Goal: Transaction & Acquisition: Purchase product/service

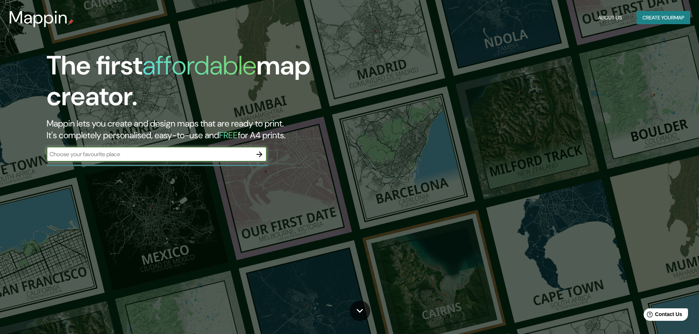
click at [101, 155] on input "text" at bounding box center [149, 154] width 205 height 8
type input "g"
type input "[GEOGRAPHIC_DATA]"
click at [261, 156] on icon "button" at bounding box center [259, 154] width 9 height 9
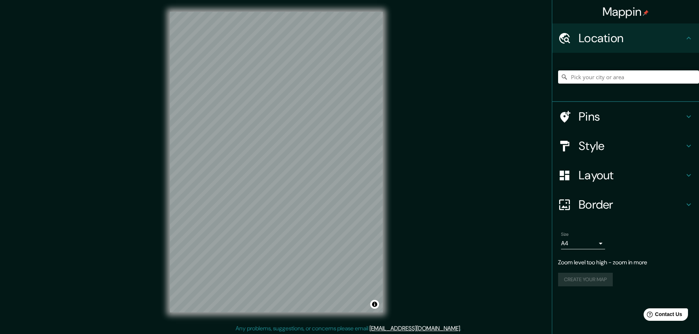
click at [399, 135] on div "Mappin Location Pins Style Layout Border Choose a border. Hint : you can make l…" at bounding box center [349, 168] width 699 height 336
click at [595, 114] on h4 "Pins" at bounding box center [632, 116] width 106 height 15
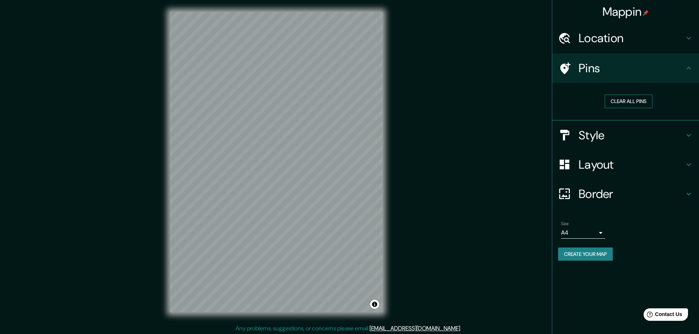
click at [622, 103] on button "Clear all pins" at bounding box center [629, 102] width 48 height 14
click at [591, 73] on h4 "Pins" at bounding box center [632, 68] width 106 height 15
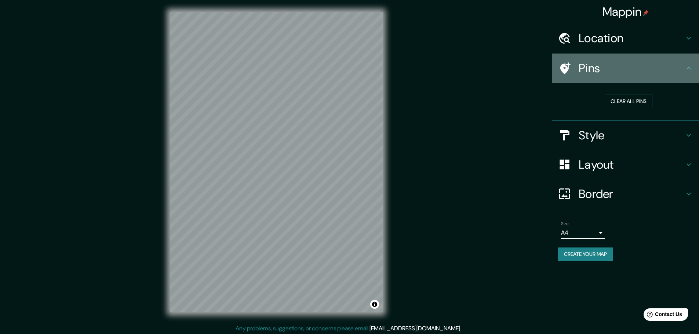
click at [623, 75] on h4 "Pins" at bounding box center [632, 68] width 106 height 15
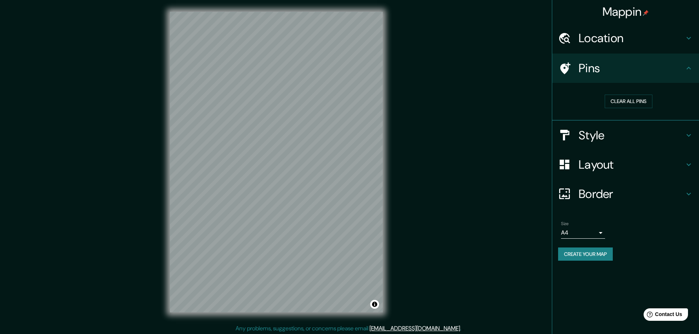
click at [613, 137] on h4 "Style" at bounding box center [632, 135] width 106 height 15
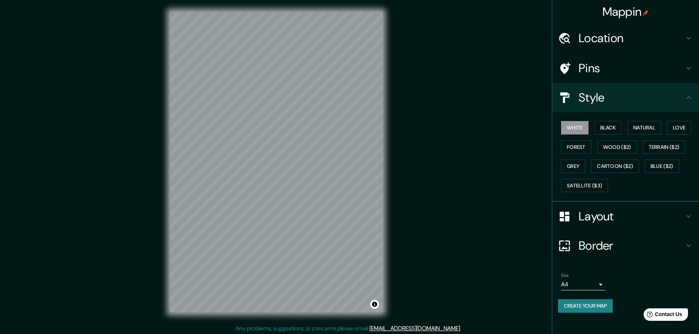
click at [680, 70] on h4 "Pins" at bounding box center [632, 68] width 106 height 15
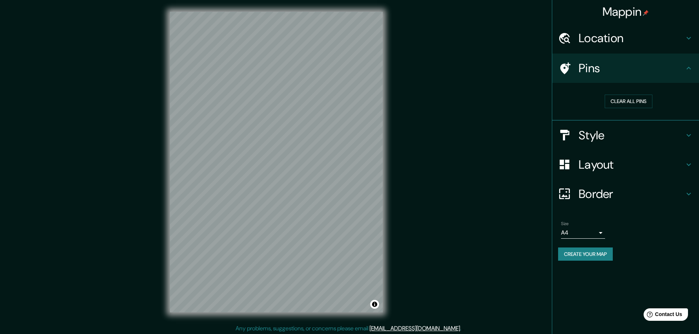
click at [582, 127] on div "Style" at bounding box center [625, 135] width 147 height 29
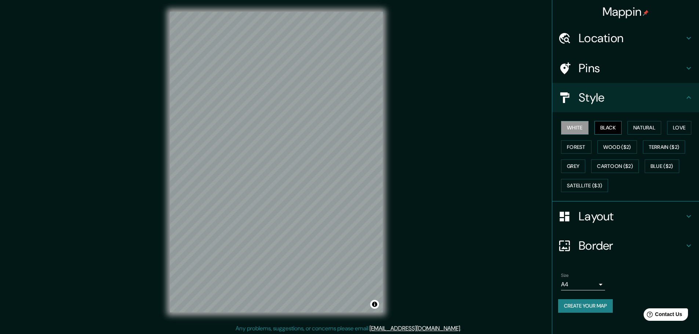
click at [606, 128] on button "Black" at bounding box center [608, 128] width 28 height 14
click at [637, 127] on button "Natural" at bounding box center [644, 128] width 34 height 14
click at [674, 126] on button "Love" at bounding box center [679, 128] width 24 height 14
click at [578, 148] on button "Forest" at bounding box center [576, 148] width 30 height 14
click at [616, 148] on button "Wood ($2)" at bounding box center [617, 148] width 40 height 14
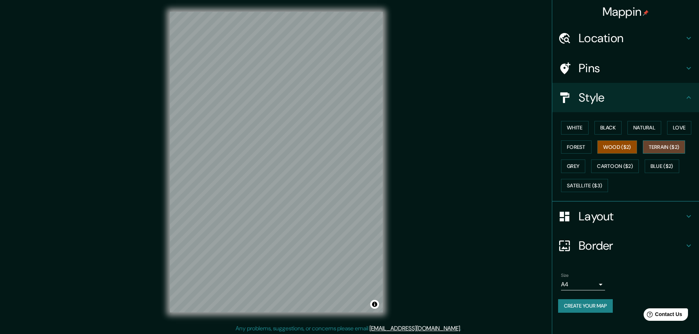
click at [664, 145] on button "Terrain ($2)" at bounding box center [664, 148] width 43 height 14
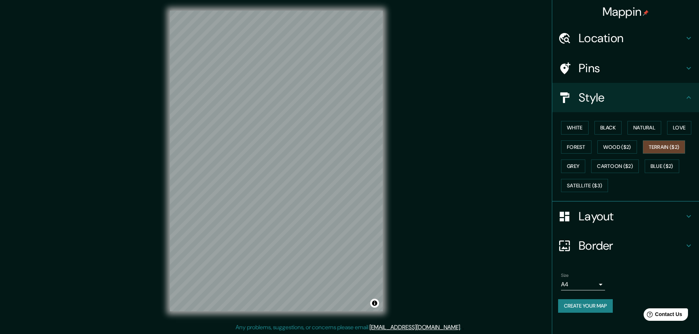
scroll to position [2, 0]
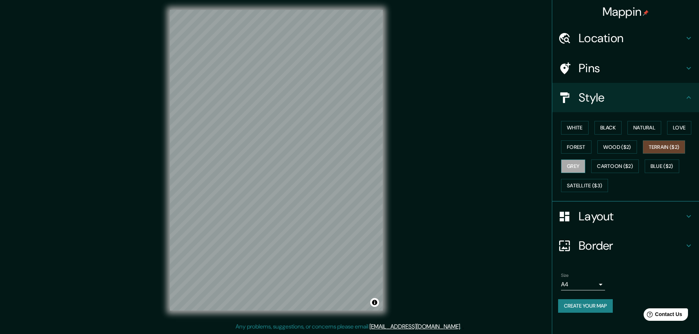
click at [578, 167] on button "Grey" at bounding box center [573, 167] width 24 height 14
click at [670, 145] on button "Terrain ($2)" at bounding box center [664, 148] width 43 height 14
click at [575, 166] on button "Grey" at bounding box center [573, 167] width 24 height 14
click at [610, 163] on button "Cartoon ($2)" at bounding box center [615, 167] width 48 height 14
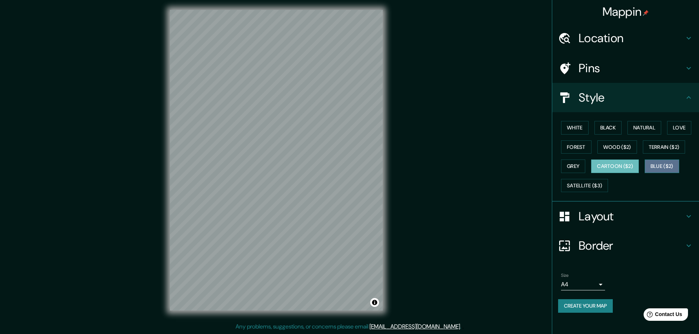
click at [670, 165] on button "Blue ($2)" at bounding box center [662, 167] width 34 height 14
click at [603, 185] on button "Satellite ($3)" at bounding box center [584, 186] width 47 height 14
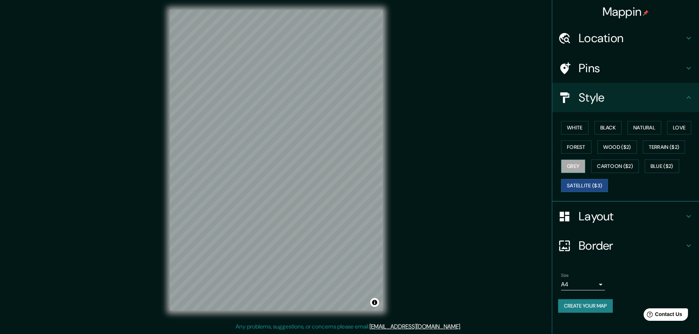
click at [575, 165] on button "Grey" at bounding box center [573, 167] width 24 height 14
drag, startPoint x: 569, startPoint y: 128, endPoint x: 573, endPoint y: 128, distance: 4.1
click at [569, 128] on button "White" at bounding box center [575, 128] width 28 height 14
click at [615, 128] on button "Black" at bounding box center [608, 128] width 28 height 14
drag, startPoint x: 634, startPoint y: 129, endPoint x: 638, endPoint y: 129, distance: 4.4
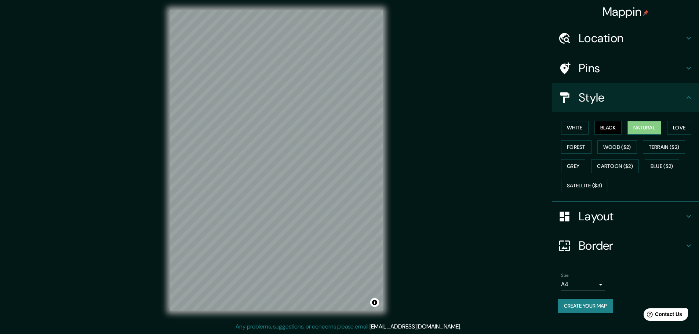
click at [634, 129] on button "Natural" at bounding box center [644, 128] width 34 height 14
click at [679, 124] on button "Love" at bounding box center [679, 128] width 24 height 14
click at [581, 147] on button "Forest" at bounding box center [576, 148] width 30 height 14
click at [660, 149] on button "Terrain ($2)" at bounding box center [664, 148] width 43 height 14
click at [621, 152] on button "Wood ($2)" at bounding box center [617, 148] width 40 height 14
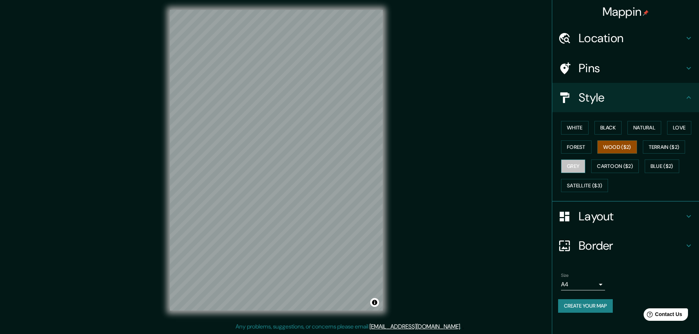
click at [578, 169] on button "Grey" at bounding box center [573, 167] width 24 height 14
click at [613, 168] on button "Cartoon ($2)" at bounding box center [615, 167] width 48 height 14
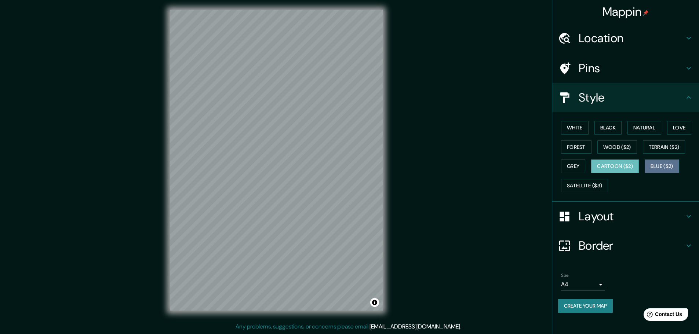
click at [651, 167] on button "Blue ($2)" at bounding box center [662, 167] width 34 height 14
click at [569, 165] on button "Grey" at bounding box center [573, 167] width 24 height 14
click at [598, 215] on h4 "Layout" at bounding box center [632, 216] width 106 height 15
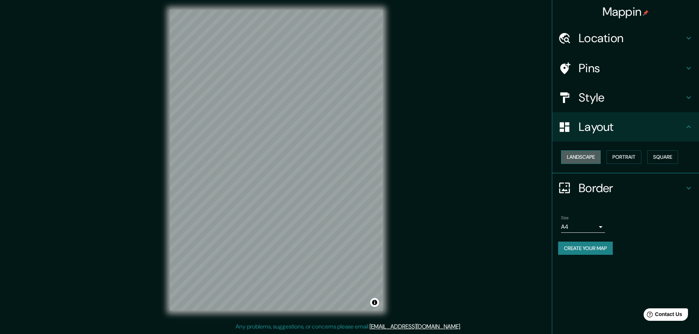
click at [582, 155] on button "Landscape" at bounding box center [581, 157] width 40 height 14
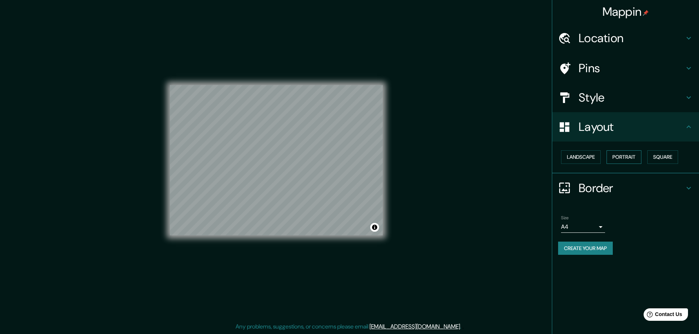
click at [624, 155] on button "Portrait" at bounding box center [623, 157] width 35 height 14
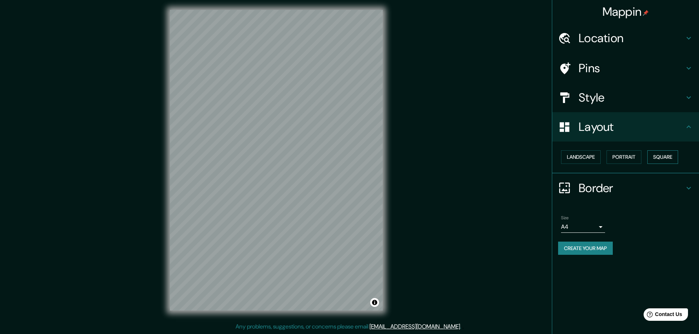
click at [657, 154] on button "Square" at bounding box center [662, 157] width 31 height 14
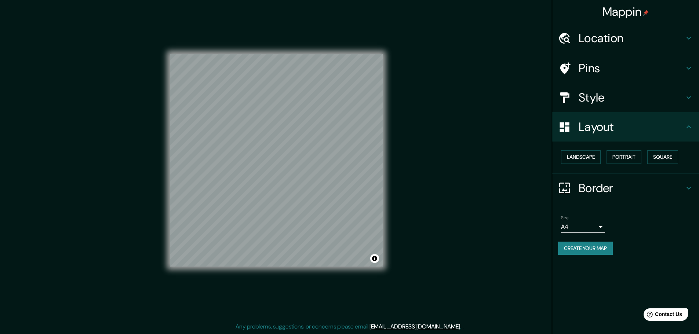
click at [583, 106] on div "Style" at bounding box center [625, 97] width 147 height 29
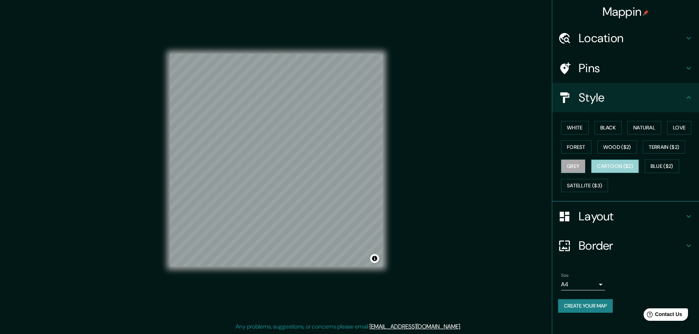
click at [608, 165] on button "Cartoon ($2)" at bounding box center [615, 167] width 48 height 14
click at [672, 164] on button "Blue ($2)" at bounding box center [662, 167] width 34 height 14
click at [596, 42] on h4 "Location" at bounding box center [632, 38] width 106 height 15
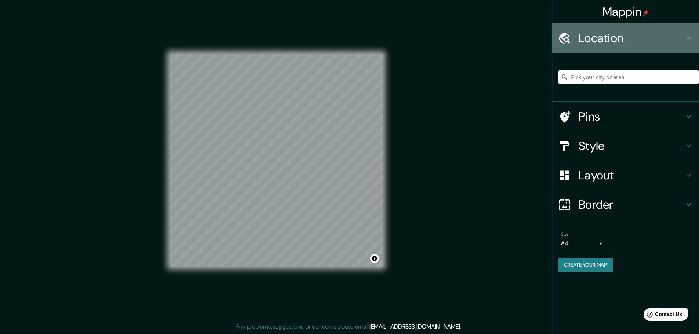
click at [596, 44] on h4 "Location" at bounding box center [632, 38] width 106 height 15
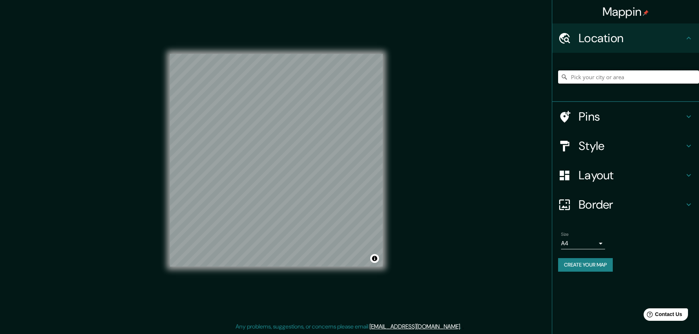
click at [601, 72] on input "Pick your city or area" at bounding box center [628, 76] width 141 height 13
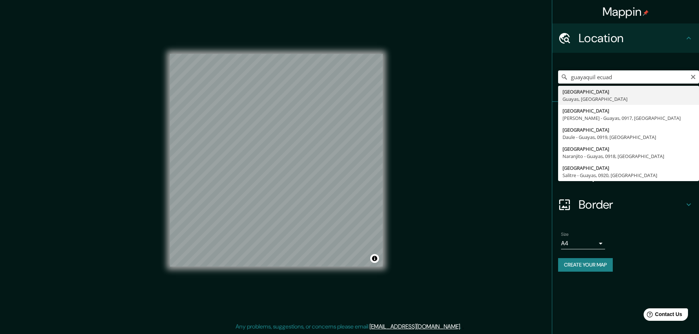
type input "[GEOGRAPHIC_DATA], [GEOGRAPHIC_DATA], [GEOGRAPHIC_DATA]"
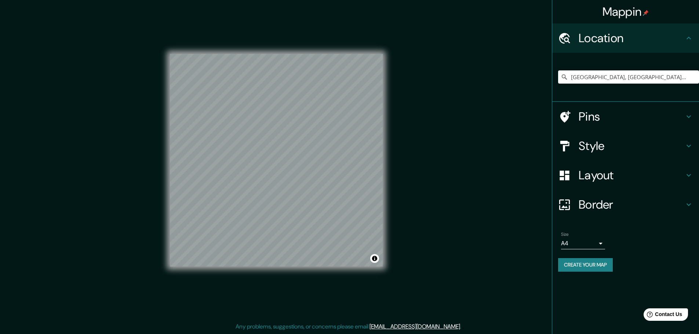
click at [591, 147] on h4 "Style" at bounding box center [632, 146] width 106 height 15
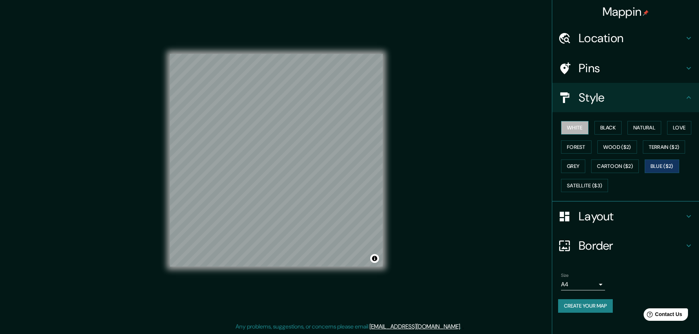
click at [573, 130] on button "White" at bounding box center [575, 128] width 28 height 14
click at [602, 245] on h4 "Border" at bounding box center [632, 245] width 106 height 15
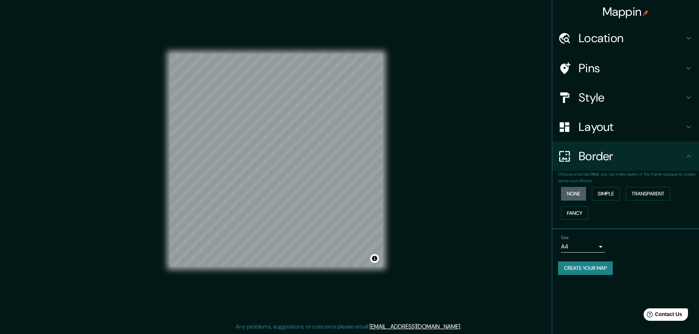
click at [576, 195] on button "None" at bounding box center [573, 194] width 25 height 14
click at [606, 192] on button "Simple" at bounding box center [606, 194] width 28 height 14
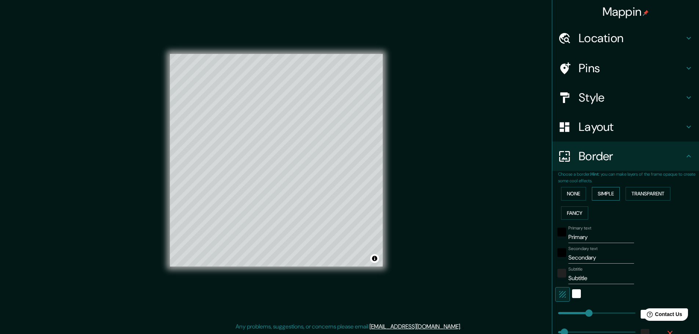
click at [606, 192] on button "Simple" at bounding box center [606, 194] width 28 height 14
type input "46"
click at [636, 191] on button "Transparent" at bounding box center [648, 194] width 45 height 14
click at [576, 211] on button "Fancy" at bounding box center [574, 214] width 27 height 14
drag, startPoint x: 654, startPoint y: 188, endPoint x: 644, endPoint y: 199, distance: 15.0
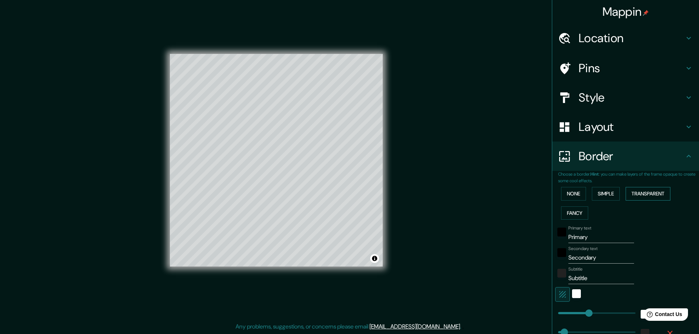
click at [654, 189] on button "Transparent" at bounding box center [648, 194] width 45 height 14
click at [585, 235] on input "Primary" at bounding box center [601, 238] width 66 height 12
click at [568, 197] on button "None" at bounding box center [573, 194] width 25 height 14
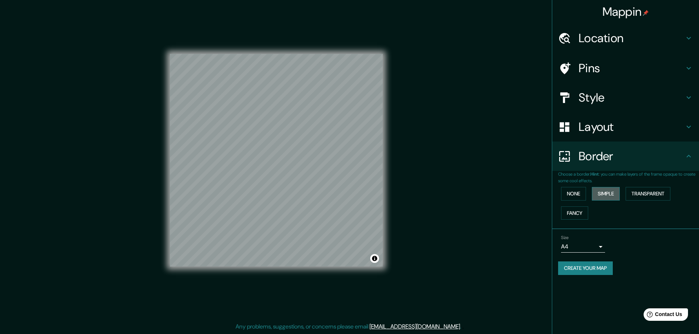
click at [609, 193] on button "Simple" at bounding box center [606, 194] width 28 height 14
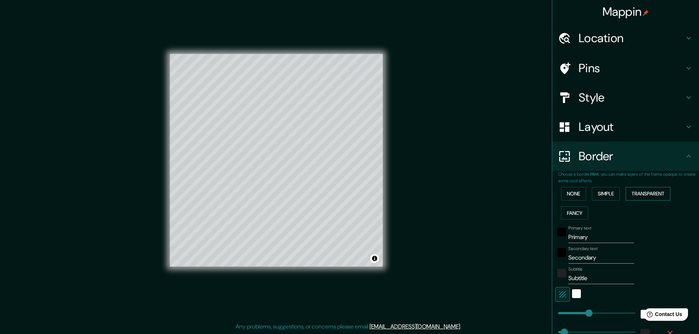
click at [641, 197] on button "Transparent" at bounding box center [648, 194] width 45 height 14
click at [640, 197] on button "Transparent" at bounding box center [648, 194] width 45 height 14
type input "278"
type input "46"
click at [641, 190] on button "Transparent" at bounding box center [648, 194] width 45 height 14
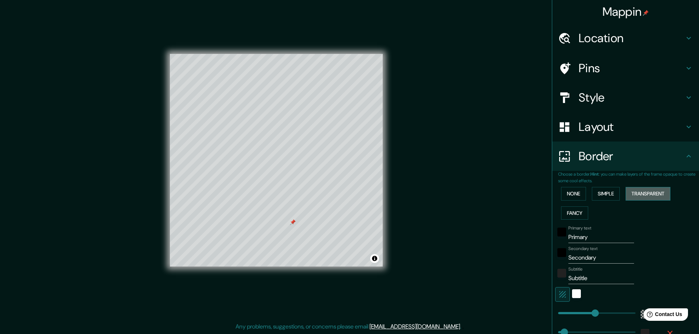
type input "278"
type input "46"
click at [596, 195] on button "Simple" at bounding box center [606, 194] width 28 height 14
click at [565, 197] on button "None" at bounding box center [573, 194] width 25 height 14
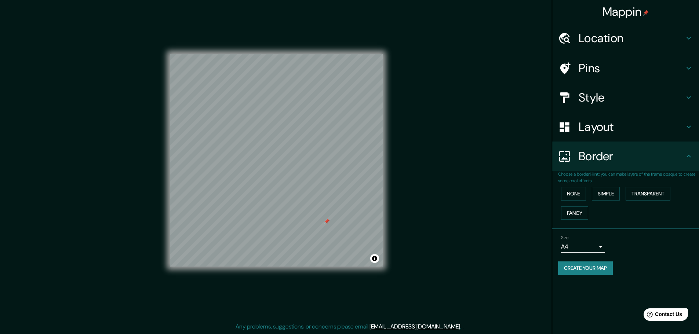
drag, startPoint x: 291, startPoint y: 223, endPoint x: 325, endPoint y: 222, distance: 33.8
click at [325, 222] on div at bounding box center [327, 222] width 6 height 6
click at [633, 40] on h4 "Location" at bounding box center [632, 38] width 106 height 15
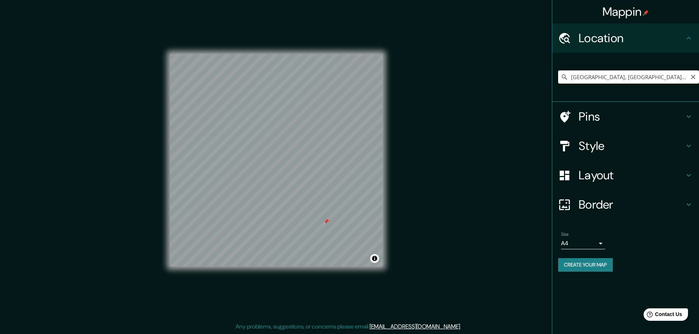
click at [621, 77] on input "Guayaquil, Guayas, Ecuador" at bounding box center [628, 76] width 141 height 13
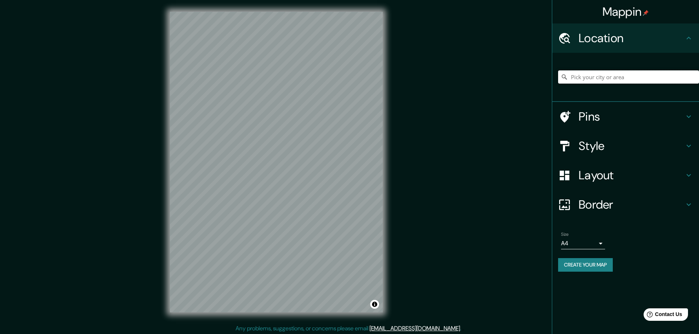
click at [608, 79] on input "Pick your city or area" at bounding box center [628, 76] width 141 height 13
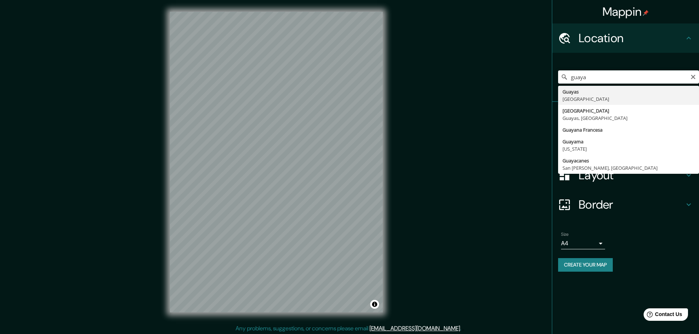
type input "Guayas, [GEOGRAPHIC_DATA]"
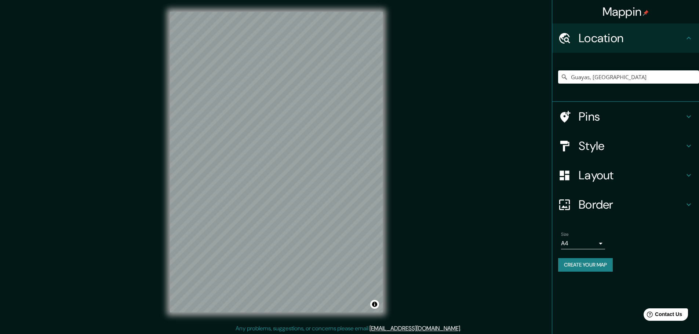
click at [644, 122] on h4 "Pins" at bounding box center [632, 116] width 106 height 15
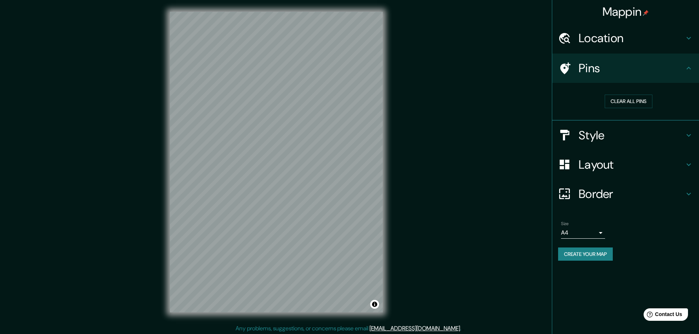
click at [626, 70] on h4 "Pins" at bounding box center [632, 68] width 106 height 15
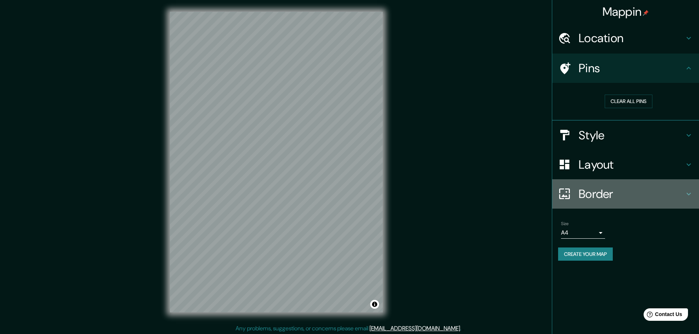
click at [601, 198] on h4 "Border" at bounding box center [632, 194] width 106 height 15
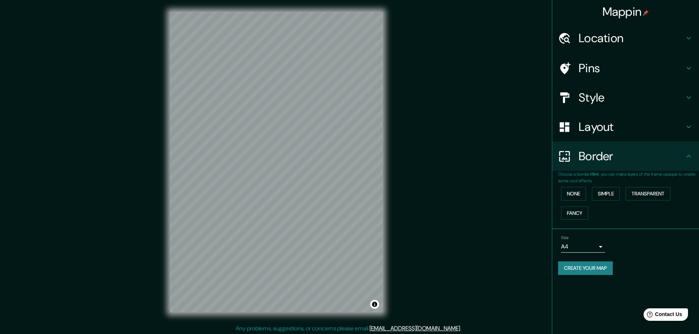
click at [610, 157] on h4 "Border" at bounding box center [632, 156] width 106 height 15
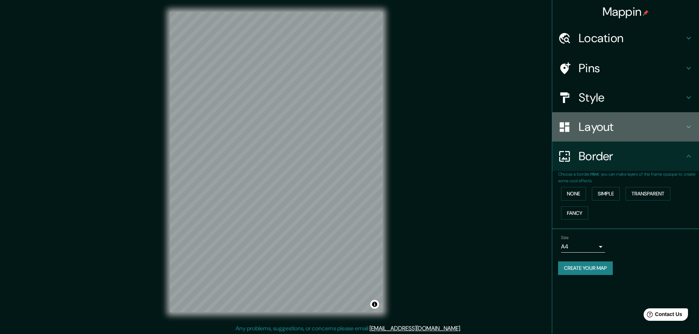
click at [594, 131] on h4 "Layout" at bounding box center [632, 127] width 106 height 15
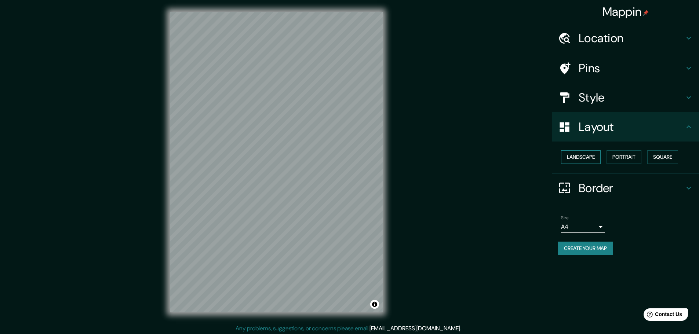
click at [581, 159] on button "Landscape" at bounding box center [581, 157] width 40 height 14
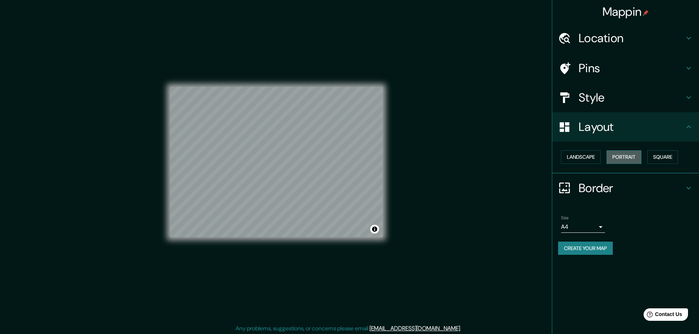
click at [614, 156] on button "Portrait" at bounding box center [623, 157] width 35 height 14
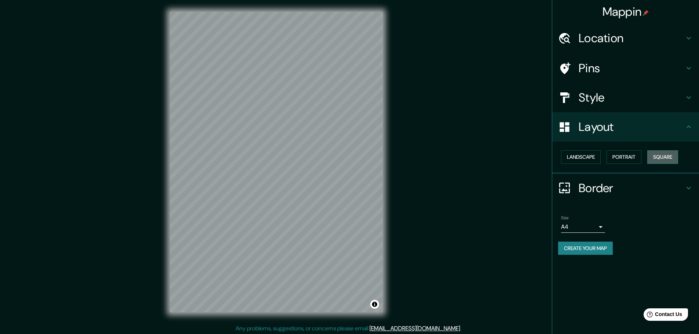
click at [656, 156] on button "Square" at bounding box center [662, 157] width 31 height 14
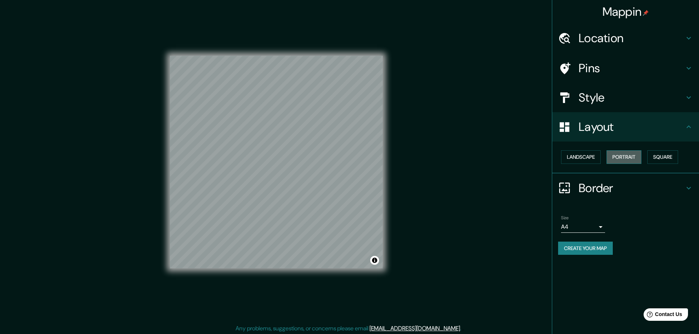
click at [638, 156] on button "Portrait" at bounding box center [623, 157] width 35 height 14
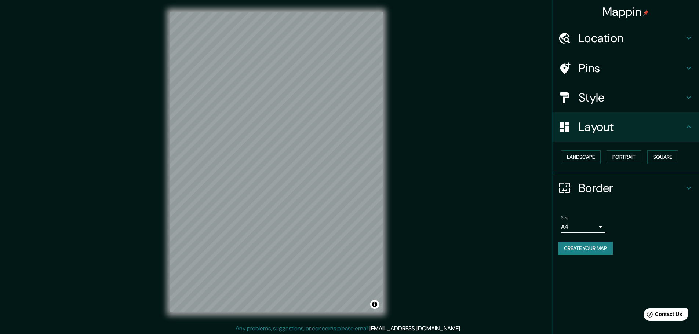
click at [591, 249] on button "Create your map" at bounding box center [585, 249] width 55 height 14
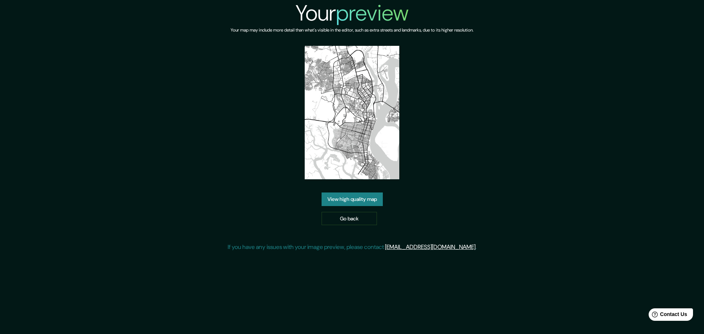
click at [356, 200] on link "View high quality map" at bounding box center [352, 200] width 61 height 14
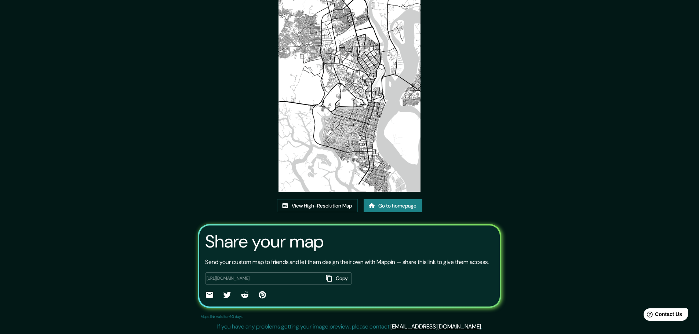
scroll to position [50, 0]
click at [324, 199] on link "View High-Resolution Map" at bounding box center [317, 206] width 81 height 14
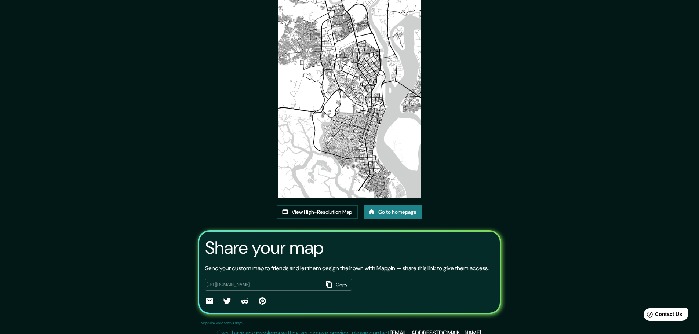
scroll to position [0, 0]
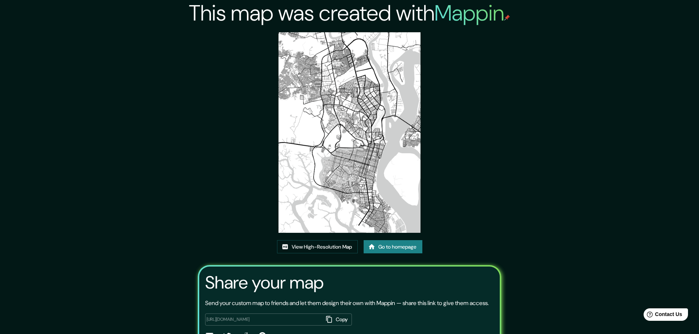
click at [396, 245] on link "Go to homepage" at bounding box center [393, 247] width 59 height 14
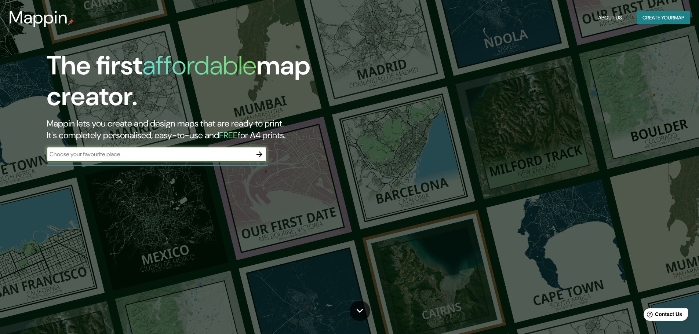
click at [207, 154] on input "text" at bounding box center [149, 154] width 205 height 8
type input "guayaquil"
click at [260, 158] on icon "button" at bounding box center [259, 154] width 9 height 9
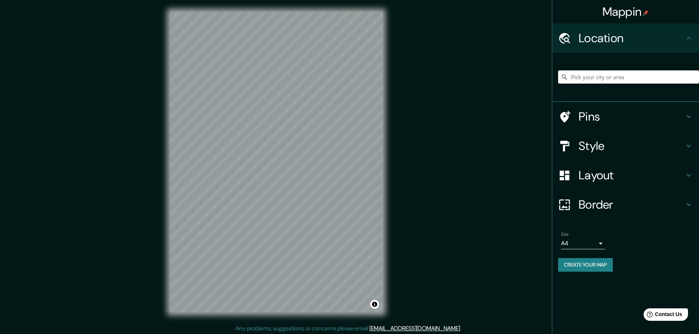
click at [613, 75] on input "Pick your city or area" at bounding box center [628, 76] width 141 height 13
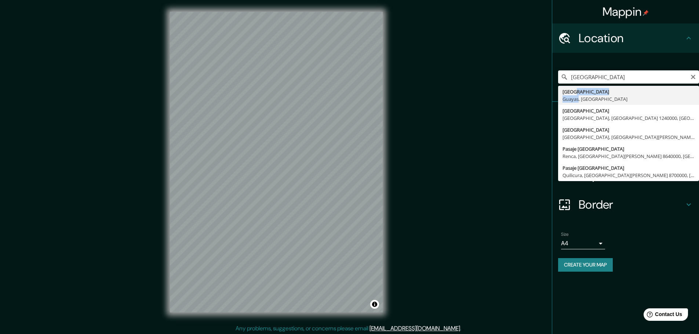
type input "Guayaquil, Guayas, Ecuador"
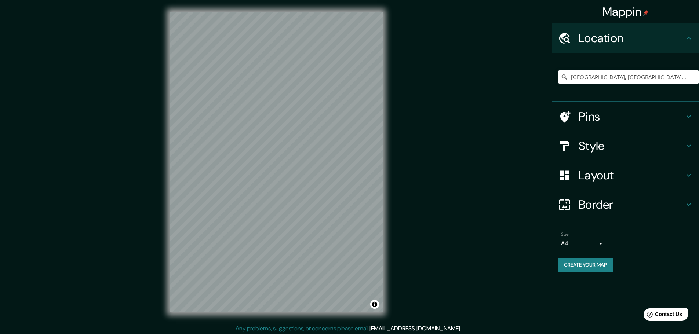
click at [599, 180] on h4 "Layout" at bounding box center [632, 175] width 106 height 15
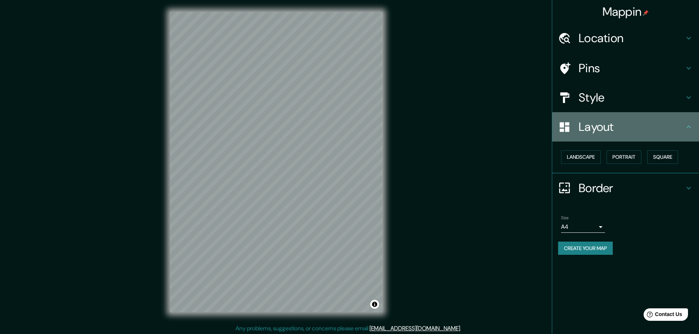
click at [582, 137] on div "Layout" at bounding box center [625, 126] width 147 height 29
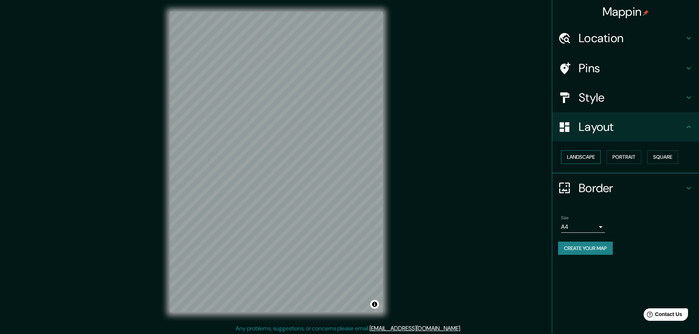
click at [581, 158] on button "Landscape" at bounding box center [581, 157] width 40 height 14
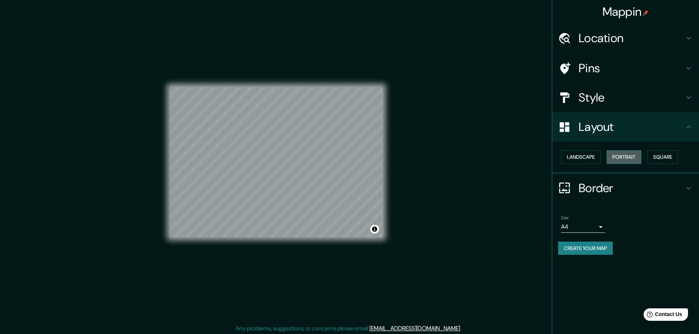
click at [626, 158] on button "Portrait" at bounding box center [623, 157] width 35 height 14
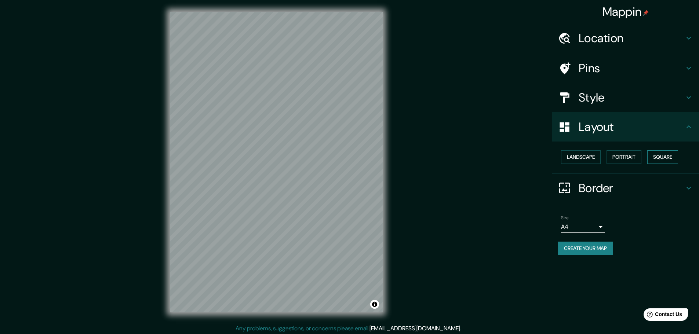
click at [651, 155] on button "Square" at bounding box center [662, 157] width 31 height 14
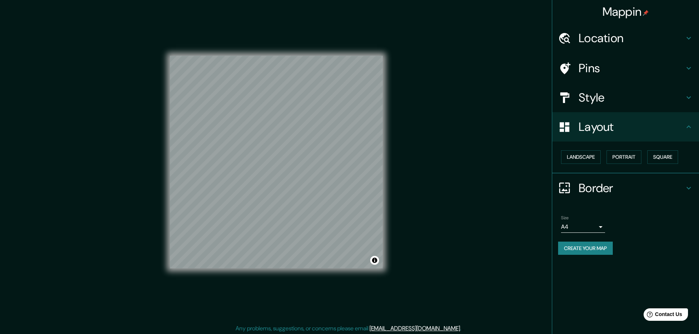
click at [579, 228] on body "Mappin Location Guayaquil, Guayas, Ecuador Pins Style Layout Landscape Portrait…" at bounding box center [349, 167] width 699 height 334
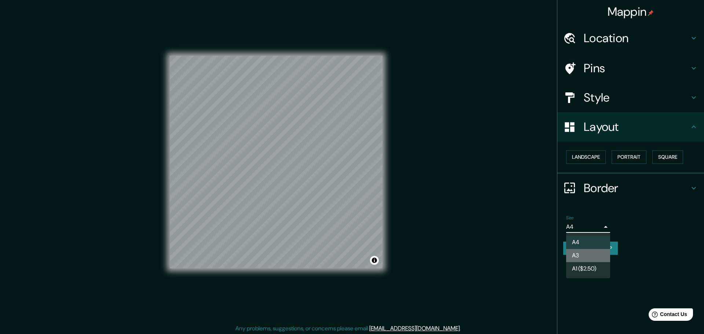
click at [581, 256] on li "A3" at bounding box center [588, 255] width 44 height 13
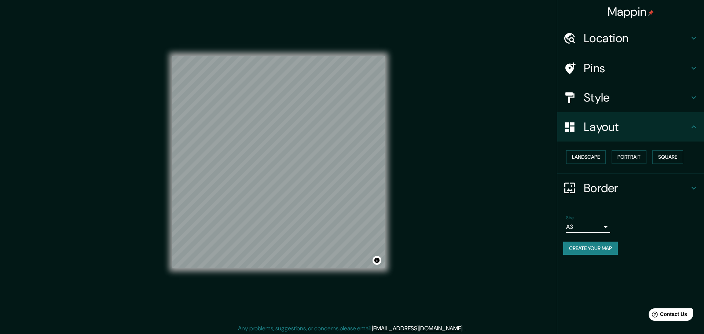
click at [589, 229] on body "Mappin Location Guayaquil, Guayas, Ecuador Pins Style Layout Landscape Portrait…" at bounding box center [352, 167] width 704 height 334
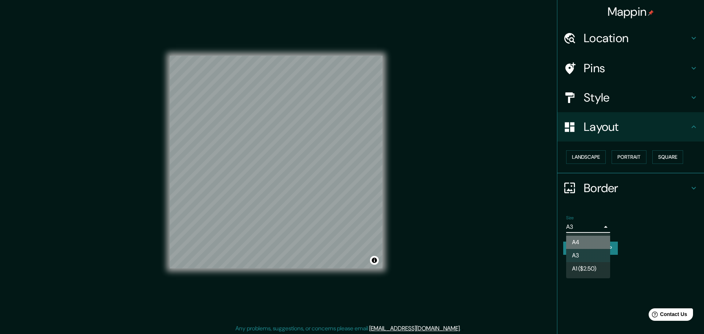
click at [582, 237] on li "A4" at bounding box center [588, 242] width 44 height 13
type input "single"
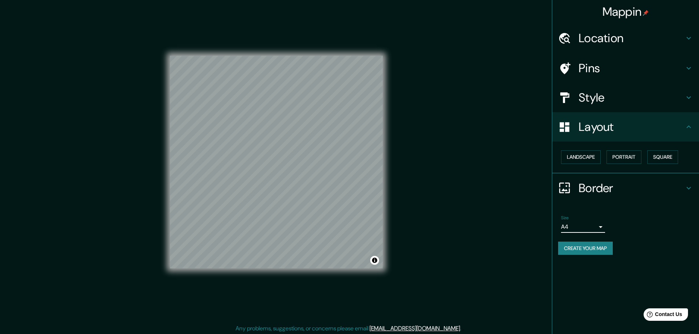
click at [575, 183] on div at bounding box center [568, 188] width 21 height 13
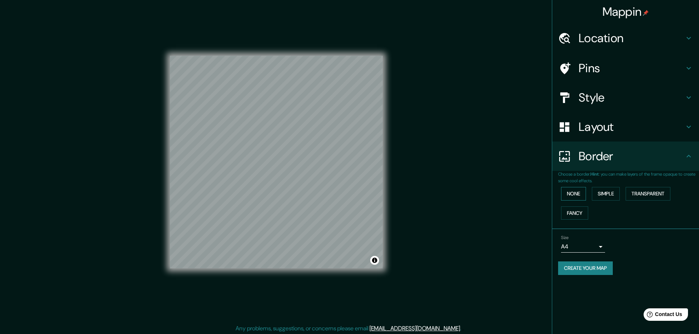
click at [576, 196] on button "None" at bounding box center [573, 194] width 25 height 14
click at [587, 100] on h4 "Style" at bounding box center [632, 97] width 106 height 15
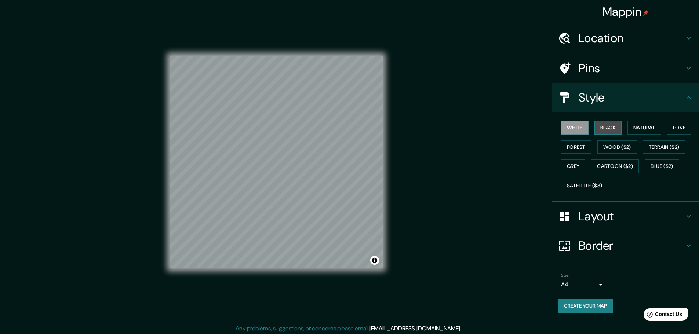
click at [604, 130] on button "Black" at bounding box center [608, 128] width 28 height 14
click at [634, 125] on button "Natural" at bounding box center [644, 128] width 34 height 14
click at [682, 129] on button "Love" at bounding box center [679, 128] width 24 height 14
click at [660, 132] on button "Natural" at bounding box center [644, 128] width 34 height 14
click at [578, 144] on button "Forest" at bounding box center [576, 148] width 30 height 14
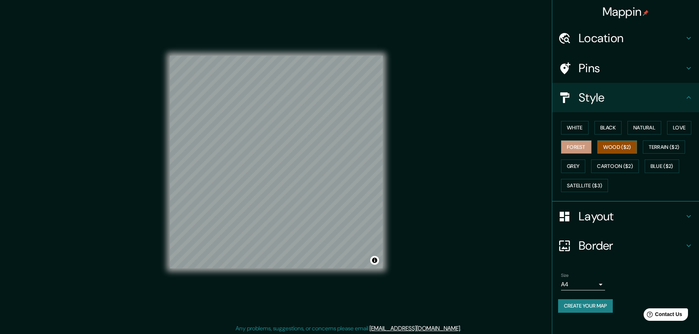
click at [609, 150] on button "Wood ($2)" at bounding box center [617, 148] width 40 height 14
click at [652, 146] on button "Terrain ($2)" at bounding box center [664, 148] width 43 height 14
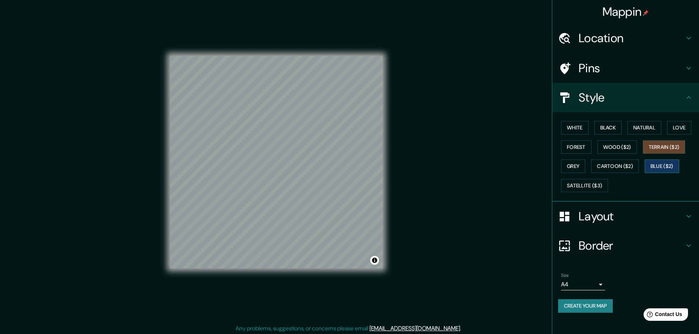
click at [653, 164] on button "Blue ($2)" at bounding box center [662, 167] width 34 height 14
click at [577, 170] on button "Grey" at bounding box center [573, 167] width 24 height 14
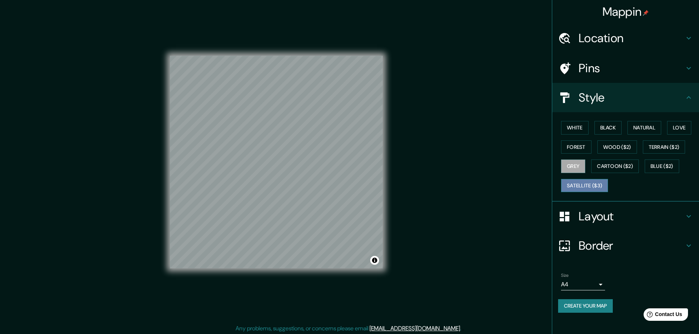
click at [585, 185] on button "Satellite ($3)" at bounding box center [584, 186] width 47 height 14
click at [586, 165] on div "White Black Natural Love Forest Wood ($2) Terrain ($2) Grey Cartoon ($2) Blue (…" at bounding box center [628, 156] width 141 height 77
click at [576, 148] on button "Forest" at bounding box center [576, 148] width 30 height 14
click at [580, 132] on button "White" at bounding box center [575, 128] width 28 height 14
click at [605, 132] on button "Black" at bounding box center [608, 128] width 28 height 14
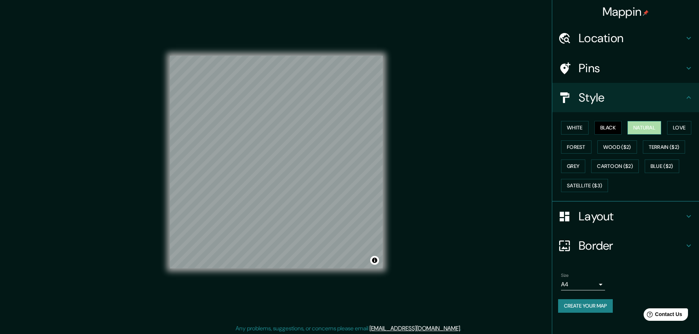
click at [631, 129] on button "Natural" at bounding box center [644, 128] width 34 height 14
click at [579, 127] on button "White" at bounding box center [575, 128] width 28 height 14
click at [601, 128] on button "Black" at bounding box center [608, 128] width 28 height 14
click at [650, 131] on button "Natural" at bounding box center [644, 128] width 34 height 14
click at [588, 73] on h4 "Pins" at bounding box center [632, 68] width 106 height 15
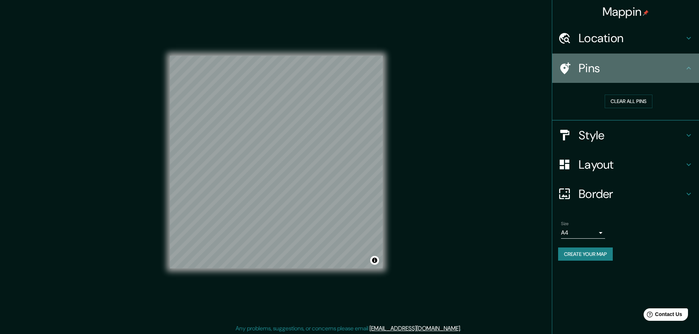
click at [594, 70] on h4 "Pins" at bounding box center [632, 68] width 106 height 15
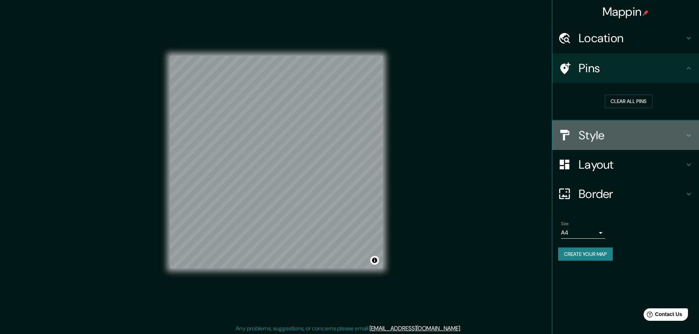
click at [588, 134] on h4 "Style" at bounding box center [632, 135] width 106 height 15
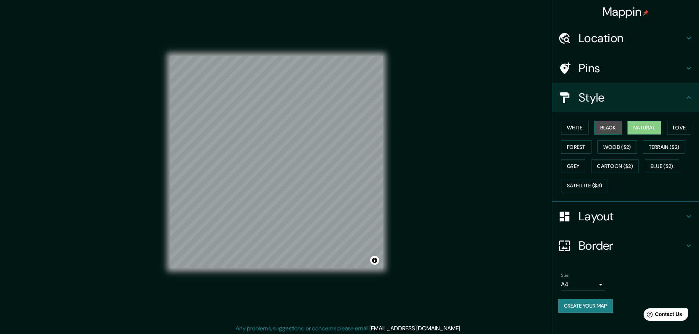
click at [597, 127] on button "Black" at bounding box center [608, 128] width 28 height 14
click at [573, 131] on button "White" at bounding box center [575, 128] width 28 height 14
click at [608, 100] on h4 "Style" at bounding box center [632, 97] width 106 height 15
click at [609, 41] on h4 "Location" at bounding box center [632, 38] width 106 height 15
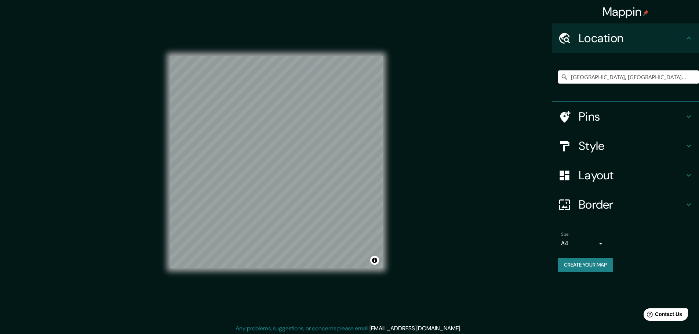
click at [609, 41] on h4 "Location" at bounding box center [632, 38] width 106 height 15
click at [586, 117] on h4 "Pins" at bounding box center [632, 116] width 106 height 15
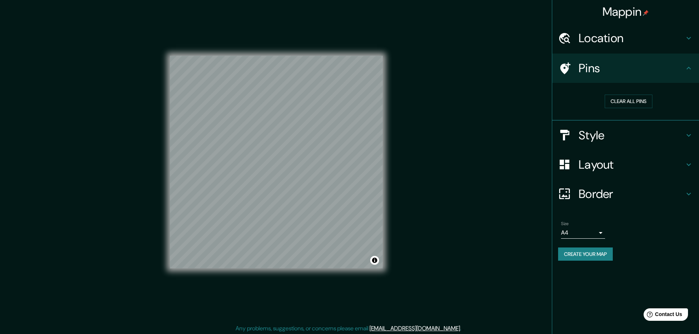
click at [581, 73] on h4 "Pins" at bounding box center [632, 68] width 106 height 15
click at [592, 128] on h4 "Style" at bounding box center [632, 135] width 106 height 15
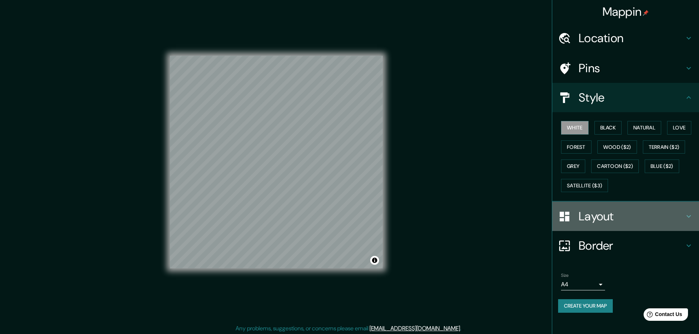
click at [580, 211] on h4 "Layout" at bounding box center [632, 216] width 106 height 15
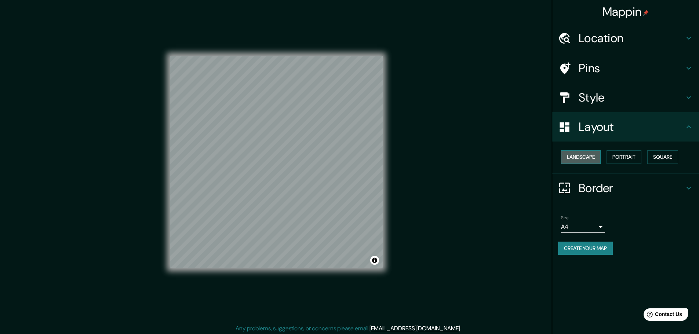
click at [588, 153] on button "Landscape" at bounding box center [581, 157] width 40 height 14
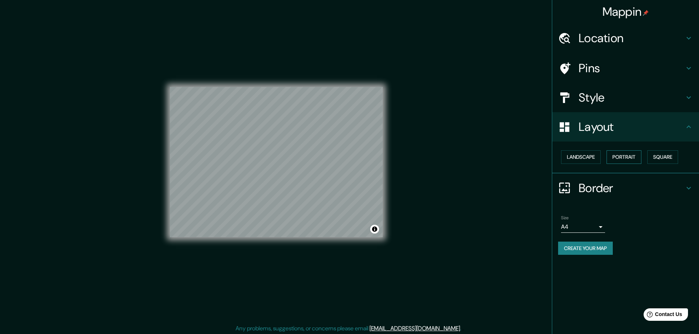
click at [626, 154] on button "Portrait" at bounding box center [623, 157] width 35 height 14
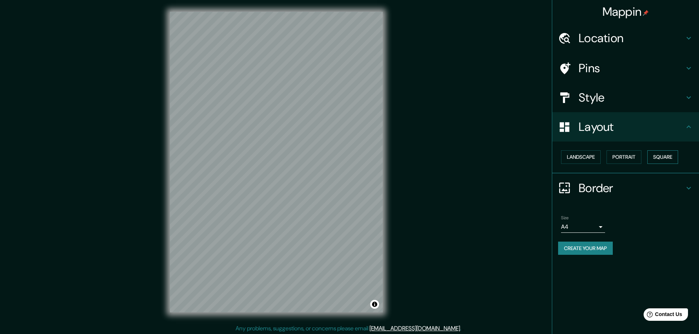
click at [661, 159] on button "Square" at bounding box center [662, 157] width 31 height 14
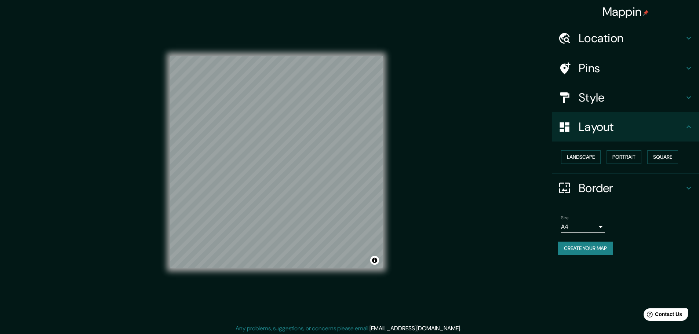
click at [596, 249] on button "Create your map" at bounding box center [585, 249] width 55 height 14
click at [583, 244] on button "Create your map" at bounding box center [585, 249] width 55 height 14
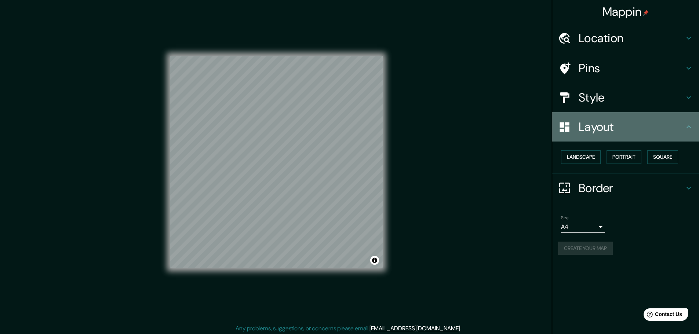
click at [598, 130] on h4 "Layout" at bounding box center [632, 127] width 106 height 15
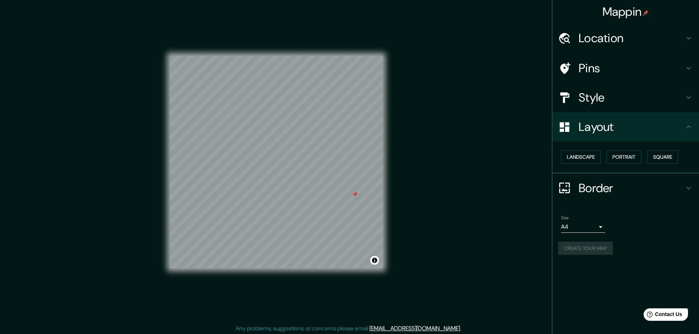
click at [583, 68] on h4 "Pins" at bounding box center [632, 68] width 106 height 15
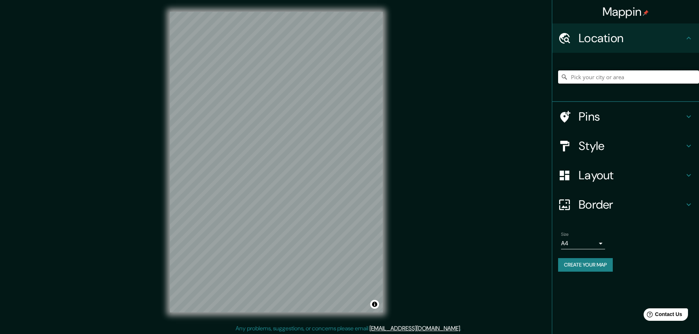
click at [586, 75] on input "Pick your city or area" at bounding box center [628, 76] width 141 height 13
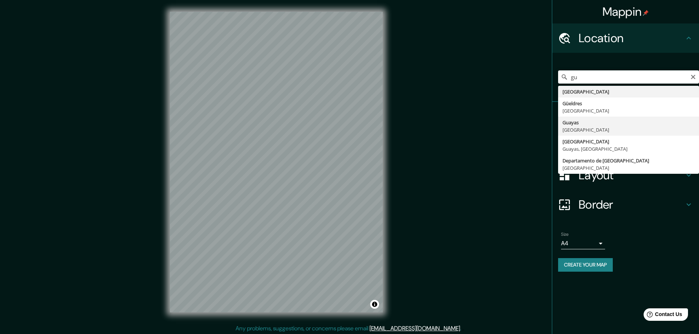
type input "Guayas, [GEOGRAPHIC_DATA]"
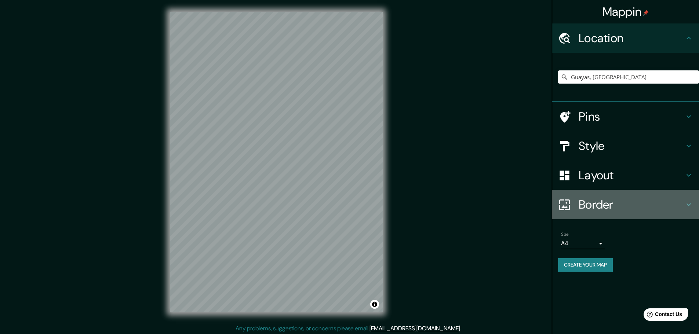
click at [597, 201] on h4 "Border" at bounding box center [632, 204] width 106 height 15
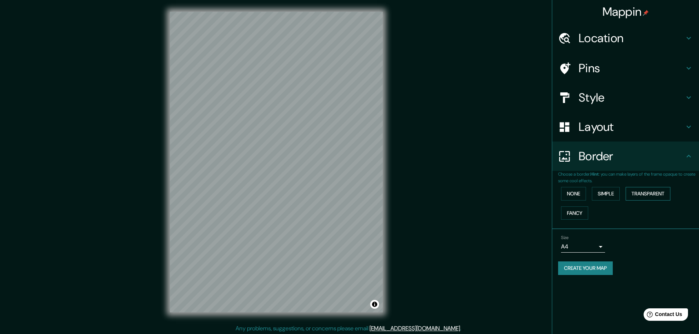
click at [641, 190] on button "Transparent" at bounding box center [648, 194] width 45 height 14
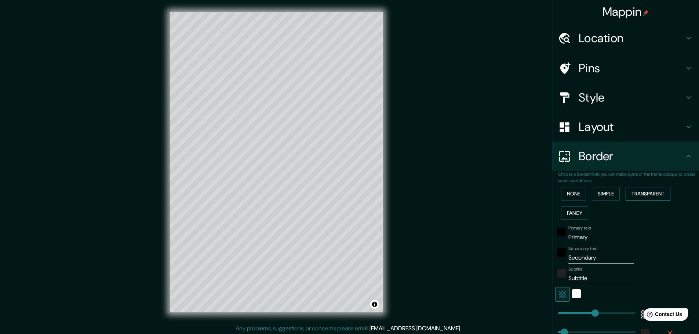
click at [641, 191] on button "Transparent" at bounding box center [648, 194] width 45 height 14
type input "278"
type input "46"
click at [569, 194] on button "None" at bounding box center [573, 194] width 25 height 14
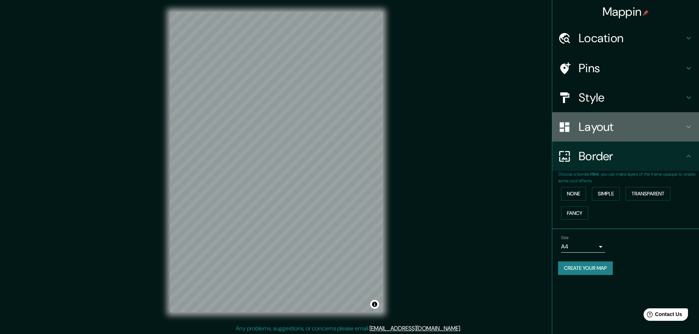
click at [587, 135] on div "Layout" at bounding box center [625, 126] width 147 height 29
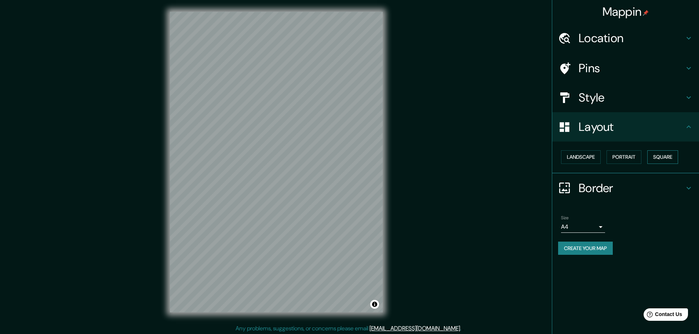
click at [659, 157] on button "Square" at bounding box center [662, 157] width 31 height 14
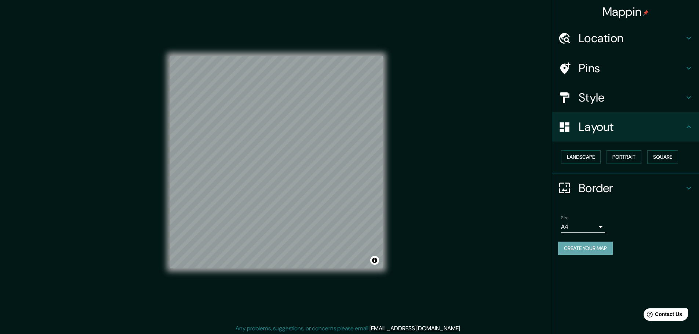
click at [589, 246] on button "Create your map" at bounding box center [585, 249] width 55 height 14
click at [573, 249] on div "Create your map" at bounding box center [625, 249] width 135 height 14
click at [574, 249] on div "Create your map" at bounding box center [625, 249] width 135 height 14
click at [593, 251] on div "Create your map" at bounding box center [625, 249] width 135 height 14
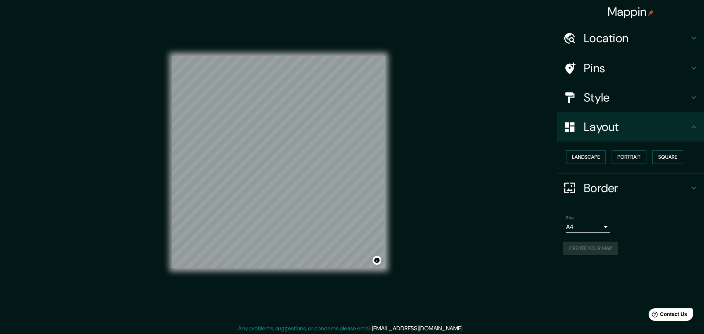
click at [581, 226] on body "Mappin Location Guayas, Ecuador Pins Style Layout Landscape Portrait Square Bor…" at bounding box center [352, 167] width 704 height 334
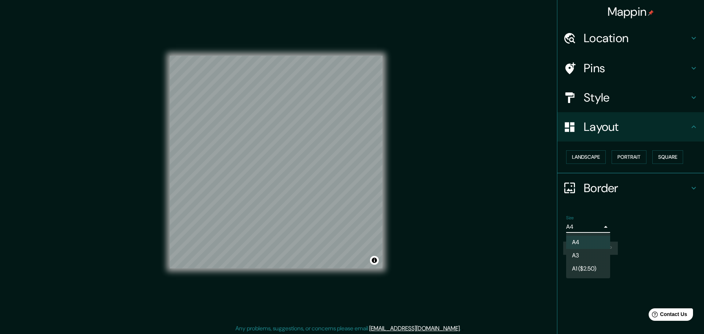
click at [582, 226] on div at bounding box center [352, 167] width 704 height 334
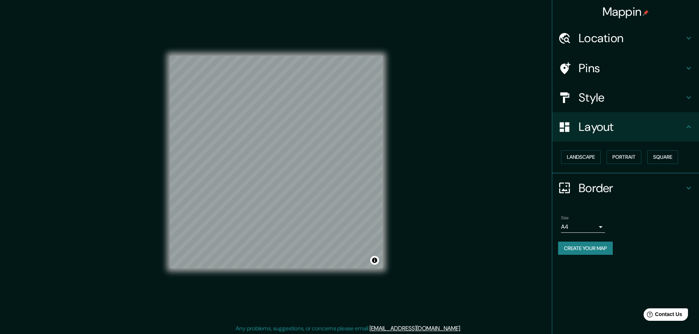
click at [569, 251] on button "Create your map" at bounding box center [585, 249] width 55 height 14
click at [608, 193] on h4 "Border" at bounding box center [632, 188] width 106 height 15
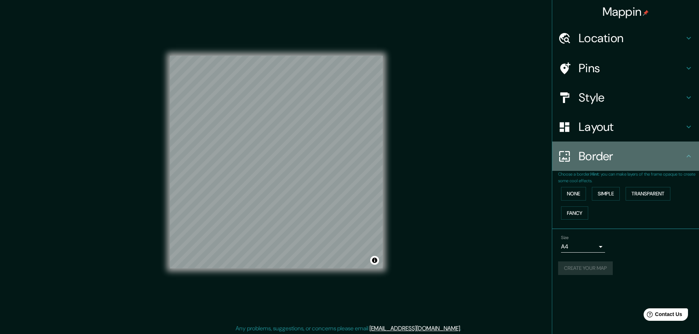
click at [595, 156] on h4 "Border" at bounding box center [632, 156] width 106 height 15
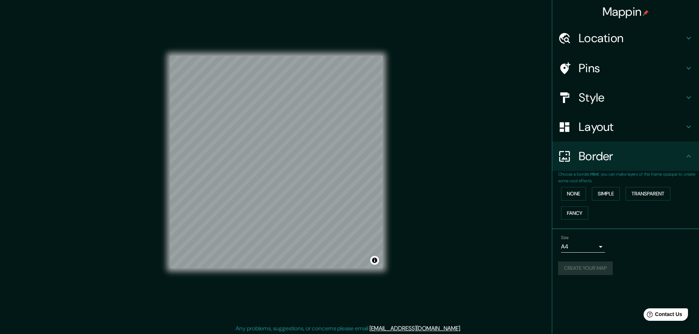
click at [596, 99] on h4 "Style" at bounding box center [632, 97] width 106 height 15
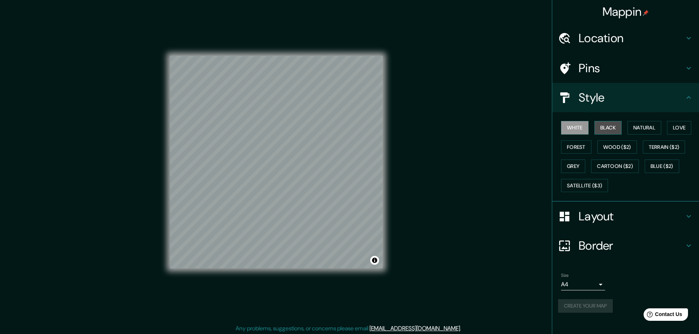
click at [607, 125] on button "Black" at bounding box center [608, 128] width 28 height 14
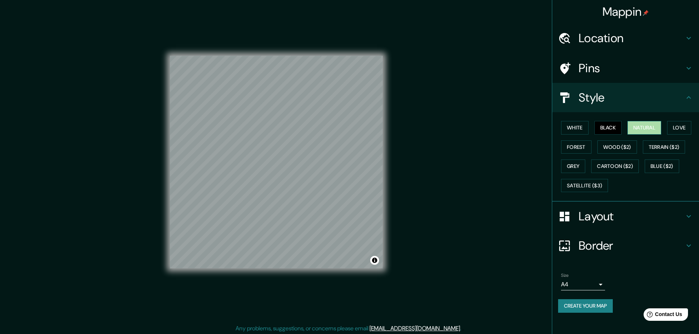
click at [634, 125] on button "Natural" at bounding box center [644, 128] width 34 height 14
click at [680, 129] on button "Love" at bounding box center [679, 128] width 24 height 14
click at [573, 310] on button "Create your map" at bounding box center [585, 306] width 55 height 14
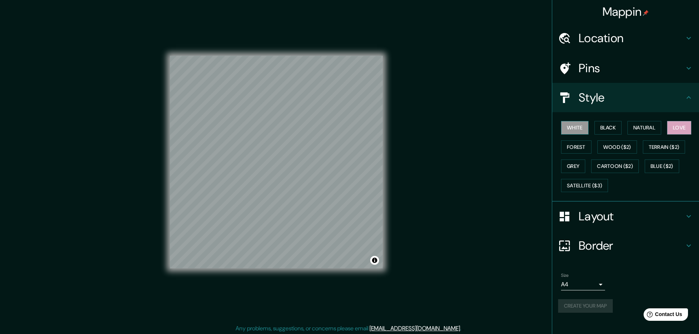
drag, startPoint x: 580, startPoint y: 123, endPoint x: 583, endPoint y: 127, distance: 5.0
click at [580, 123] on button "White" at bounding box center [575, 128] width 28 height 14
click at [581, 310] on div "Create your map" at bounding box center [625, 306] width 135 height 14
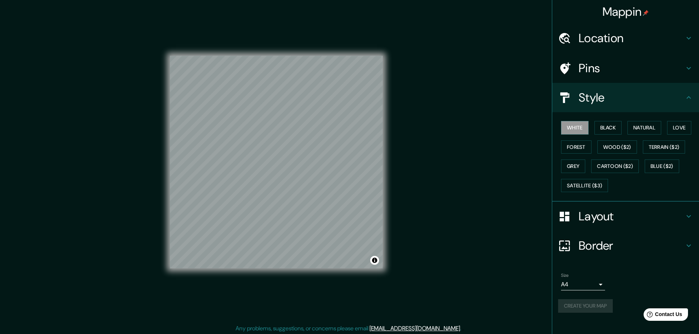
click at [408, 254] on div "Mappin Location Guayas, Ecuador Pins Style White Black Natural Love Forest Wood…" at bounding box center [349, 168] width 699 height 336
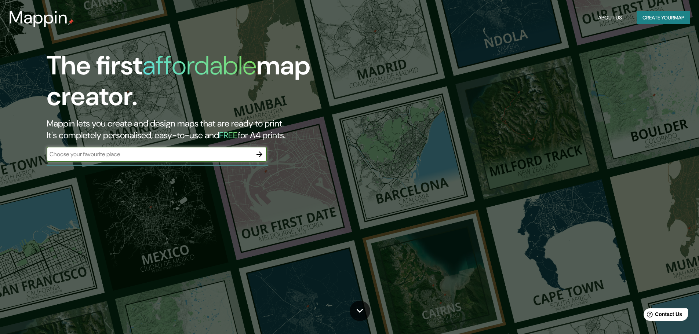
click at [150, 151] on input "text" at bounding box center [149, 154] width 205 height 8
type input "[GEOGRAPHIC_DATA]"
click at [256, 153] on icon "button" at bounding box center [259, 154] width 9 height 9
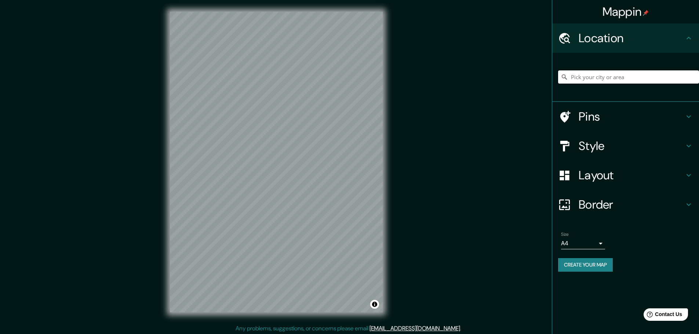
click at [586, 75] on input "Pick your city or area" at bounding box center [628, 76] width 141 height 13
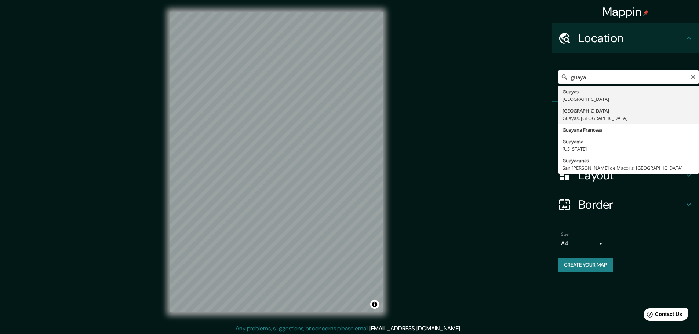
type input "[GEOGRAPHIC_DATA], [GEOGRAPHIC_DATA], [GEOGRAPHIC_DATA]"
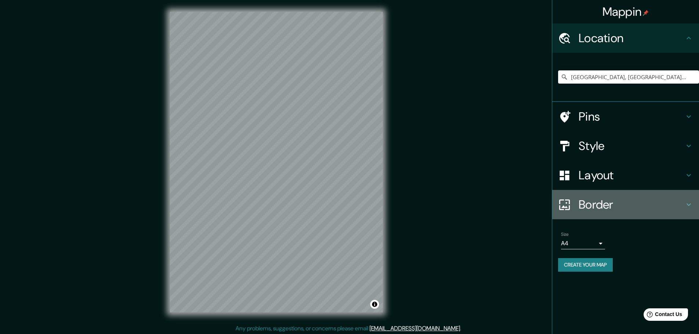
click at [606, 204] on h4 "Border" at bounding box center [632, 204] width 106 height 15
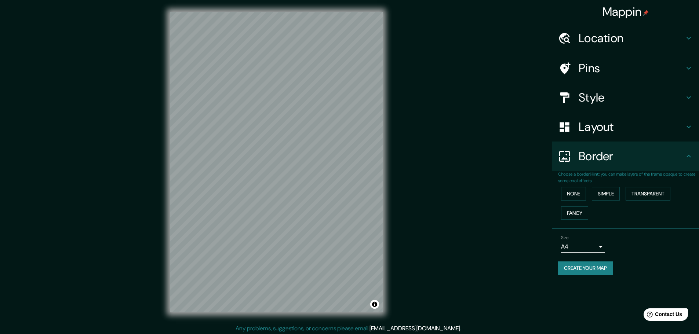
click at [600, 152] on h4 "Border" at bounding box center [632, 156] width 106 height 15
click at [636, 129] on h4 "Layout" at bounding box center [632, 127] width 106 height 15
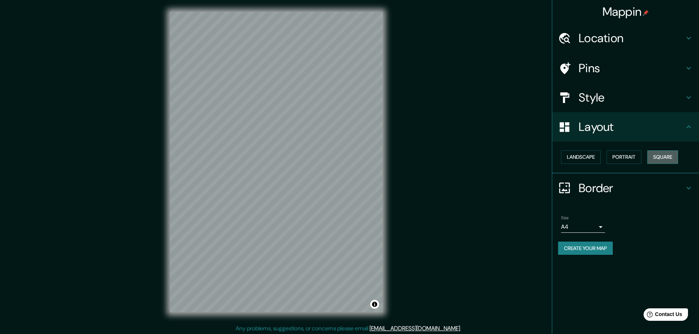
click at [668, 157] on button "Square" at bounding box center [662, 157] width 31 height 14
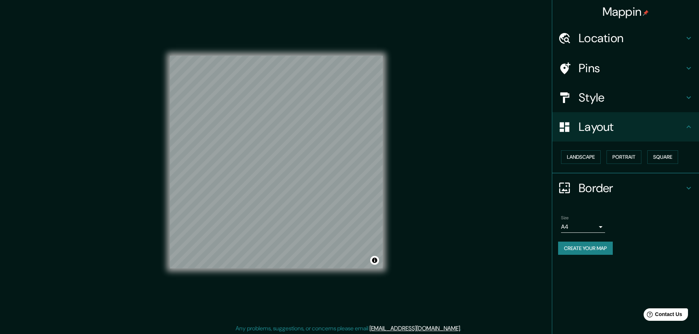
click at [584, 227] on body "Mappin Location [GEOGRAPHIC_DATA], [GEOGRAPHIC_DATA], [GEOGRAPHIC_DATA] Pins St…" at bounding box center [349, 167] width 699 height 334
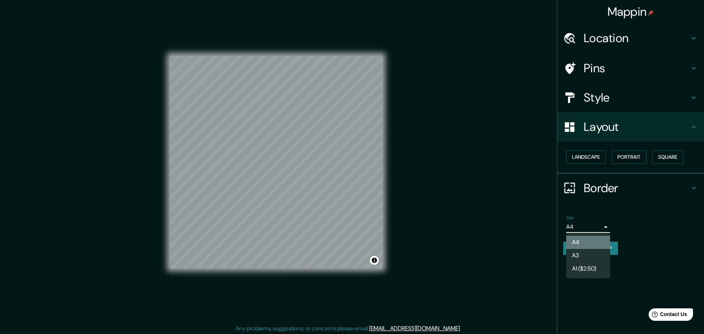
click at [579, 241] on li "A4" at bounding box center [588, 242] width 44 height 13
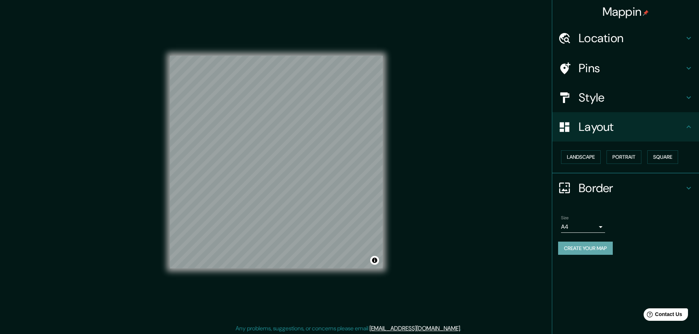
click at [584, 247] on button "Create your map" at bounding box center [585, 249] width 55 height 14
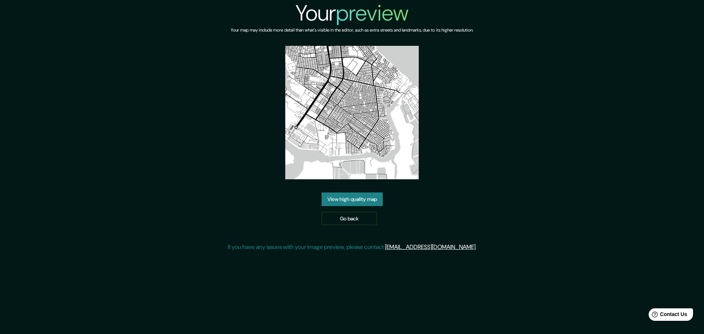
click at [359, 197] on link "View high quality map" at bounding box center [352, 200] width 61 height 14
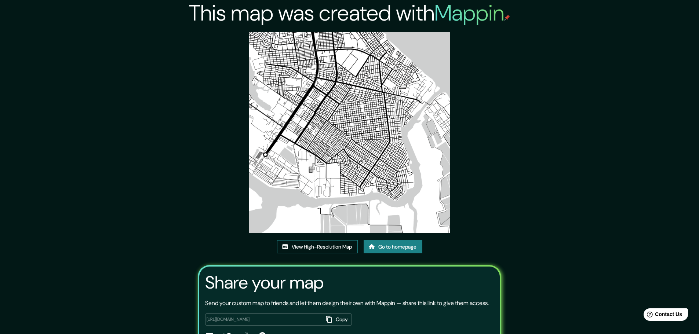
click at [315, 247] on link "View High-Resolution Map" at bounding box center [317, 247] width 81 height 14
click at [393, 247] on link "Go to homepage" at bounding box center [393, 247] width 59 height 14
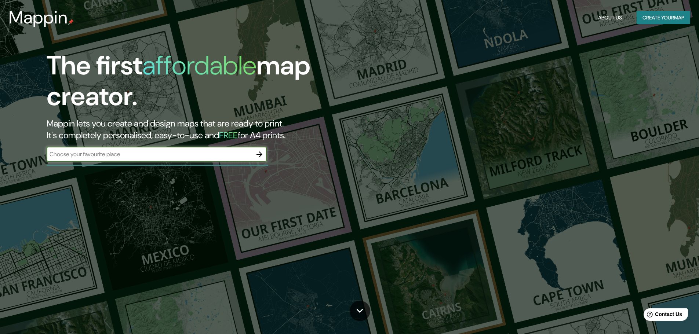
click at [178, 152] on input "text" at bounding box center [149, 154] width 205 height 8
type input "[GEOGRAPHIC_DATA]"
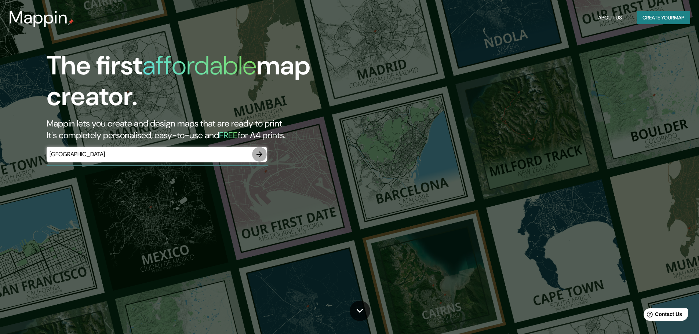
click at [260, 154] on icon "button" at bounding box center [259, 154] width 9 height 9
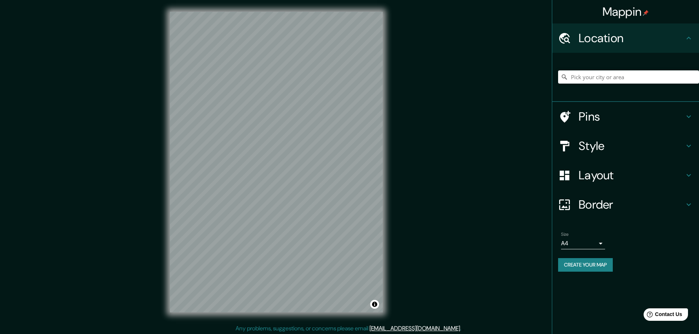
click at [605, 121] on h4 "Pins" at bounding box center [632, 116] width 106 height 15
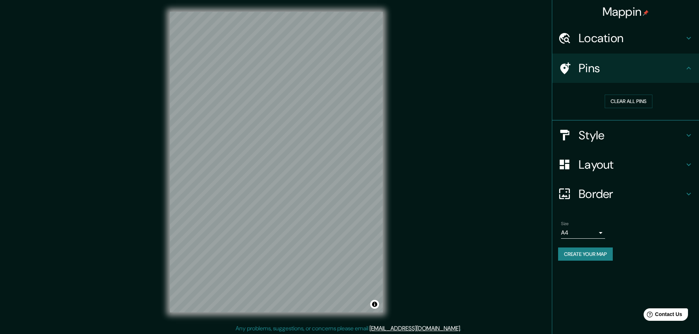
click at [612, 70] on h4 "Pins" at bounding box center [632, 68] width 106 height 15
click at [603, 127] on div "Style" at bounding box center [625, 135] width 147 height 29
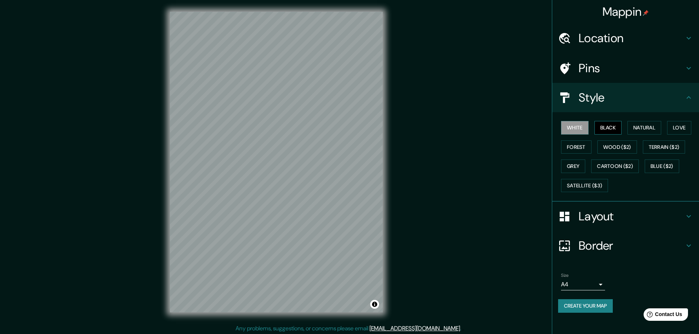
click at [602, 126] on button "Black" at bounding box center [608, 128] width 28 height 14
click at [615, 41] on h4 "Location" at bounding box center [632, 38] width 106 height 15
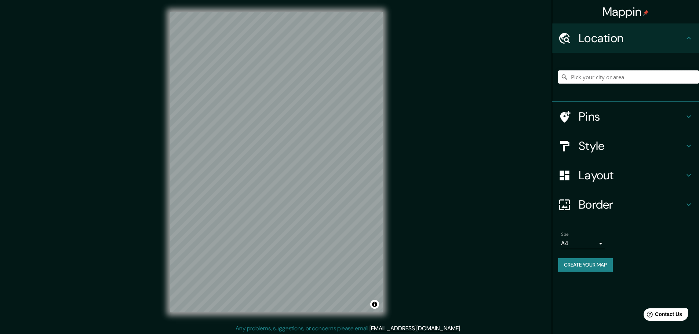
click at [604, 83] on input "Pick your city or area" at bounding box center [628, 76] width 141 height 13
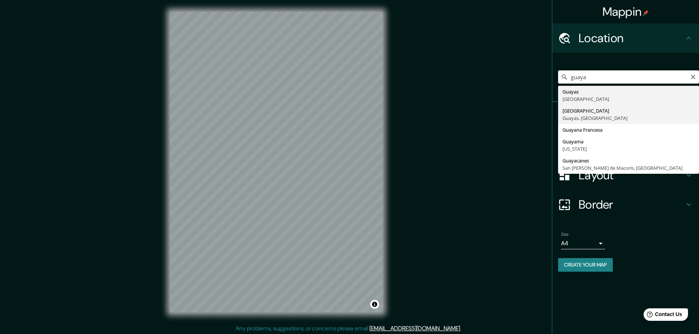
type input "[GEOGRAPHIC_DATA], [GEOGRAPHIC_DATA], [GEOGRAPHIC_DATA]"
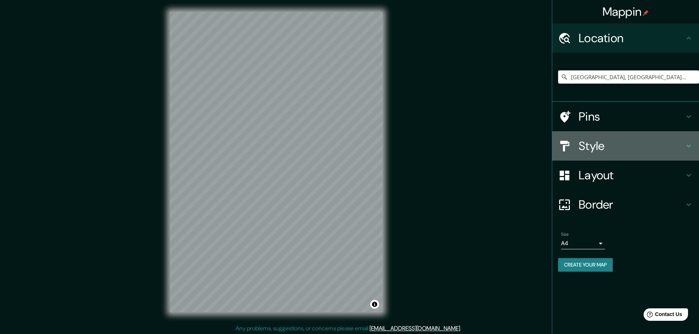
click at [592, 151] on h4 "Style" at bounding box center [632, 146] width 106 height 15
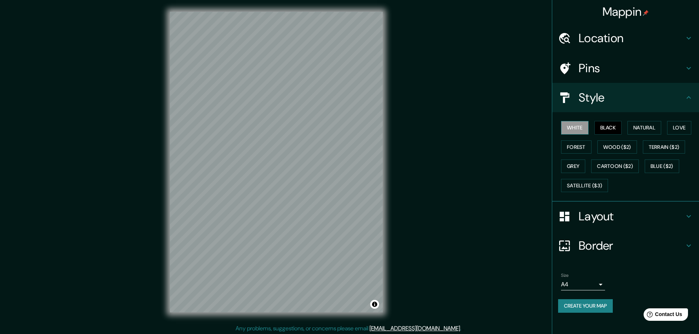
click at [575, 127] on button "White" at bounding box center [575, 128] width 28 height 14
click at [614, 129] on button "Black" at bounding box center [608, 128] width 28 height 14
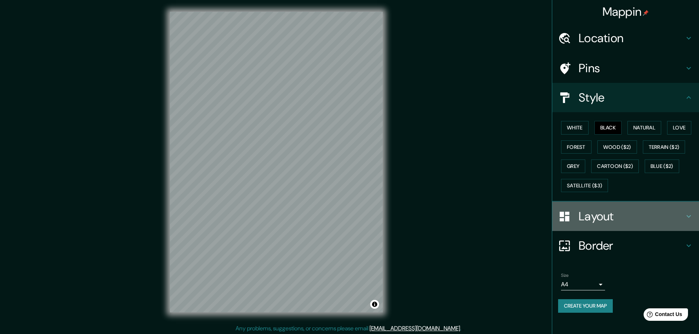
click at [596, 219] on h4 "Layout" at bounding box center [632, 216] width 106 height 15
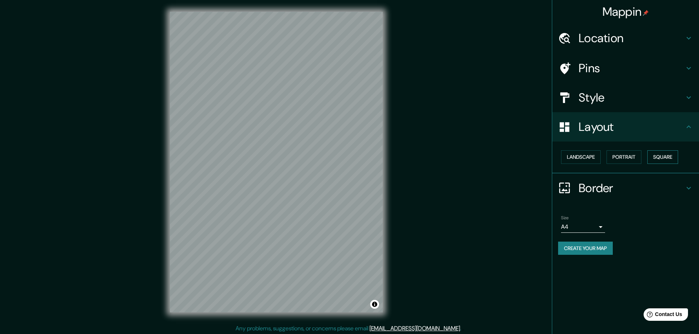
click at [663, 151] on button "Square" at bounding box center [662, 157] width 31 height 14
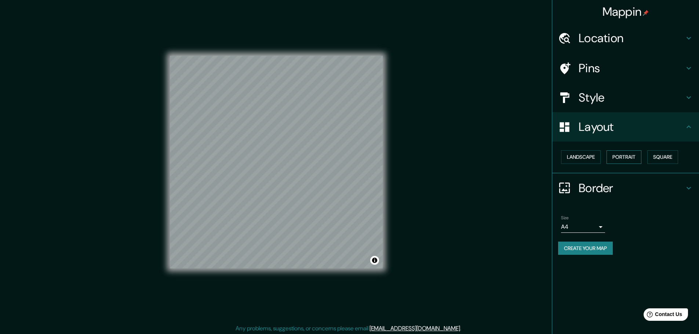
click at [629, 156] on button "Portrait" at bounding box center [623, 157] width 35 height 14
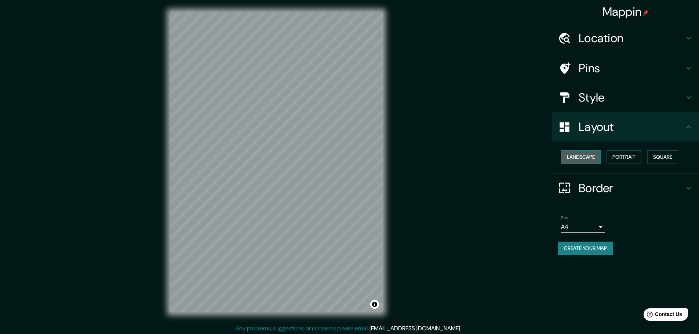
click at [585, 156] on button "Landscape" at bounding box center [581, 157] width 40 height 14
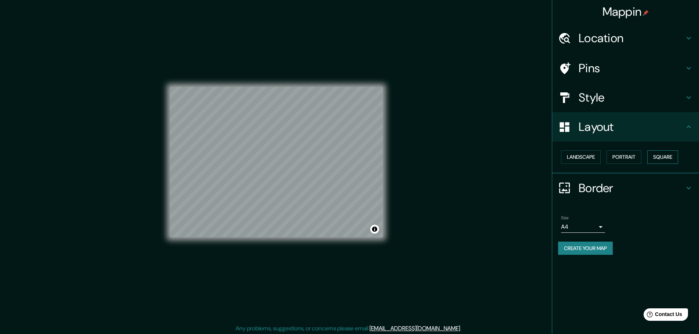
click at [660, 158] on button "Square" at bounding box center [662, 157] width 31 height 14
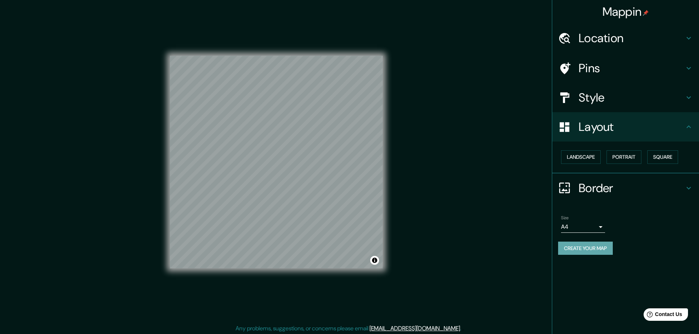
click at [596, 250] on button "Create your map" at bounding box center [585, 249] width 55 height 14
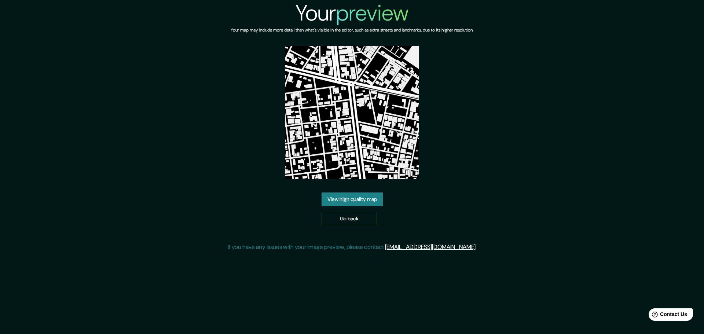
click at [355, 201] on link "View high quality map" at bounding box center [352, 200] width 61 height 14
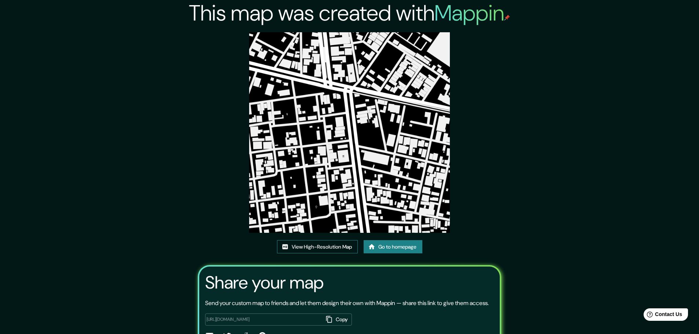
click at [325, 246] on link "View High-Resolution Map" at bounding box center [317, 247] width 81 height 14
click at [383, 247] on link "Go to homepage" at bounding box center [393, 247] width 59 height 14
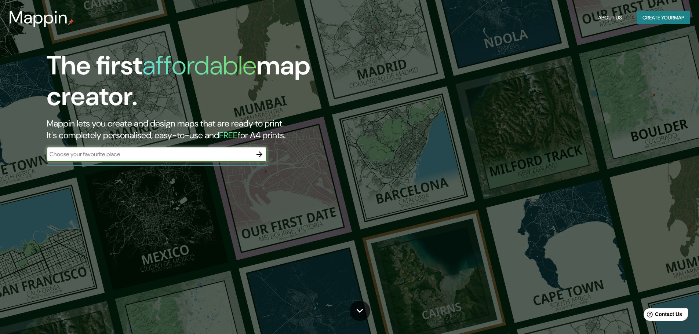
click at [221, 159] on input "text" at bounding box center [149, 154] width 205 height 8
type input "[GEOGRAPHIC_DATA]"
click at [258, 153] on icon "button" at bounding box center [259, 154] width 9 height 9
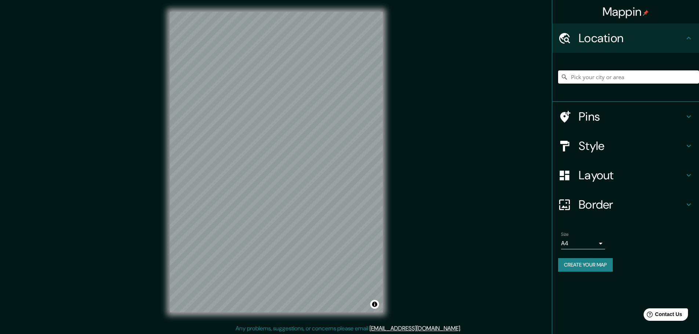
click at [608, 72] on input "Pick your city or area" at bounding box center [628, 76] width 141 height 13
type input "[GEOGRAPHIC_DATA], [GEOGRAPHIC_DATA], [GEOGRAPHIC_DATA]"
click at [596, 143] on h4 "Style" at bounding box center [632, 146] width 106 height 15
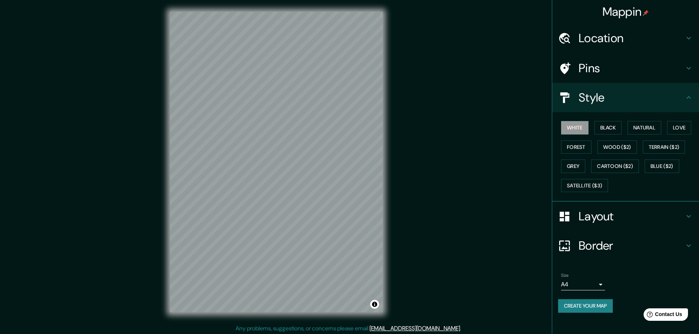
click at [593, 211] on h4 "Layout" at bounding box center [632, 216] width 106 height 15
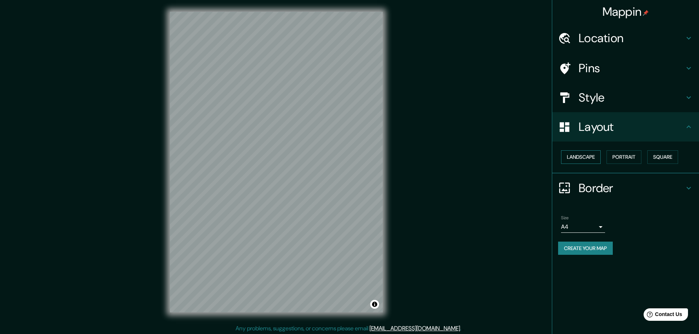
click at [600, 156] on button "Landscape" at bounding box center [581, 157] width 40 height 14
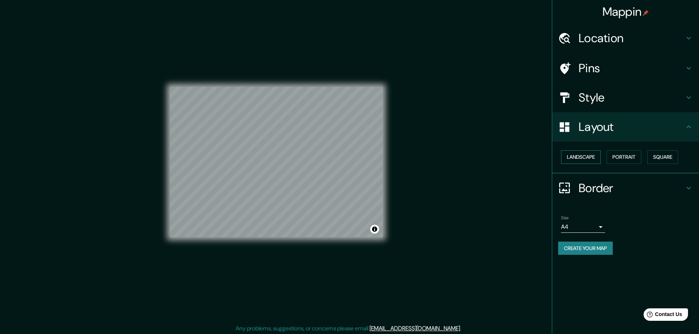
drag, startPoint x: 597, startPoint y: 155, endPoint x: 600, endPoint y: 157, distance: 4.0
click at [597, 155] on button "Landscape" at bounding box center [581, 157] width 40 height 14
click at [625, 157] on button "Portrait" at bounding box center [623, 157] width 35 height 14
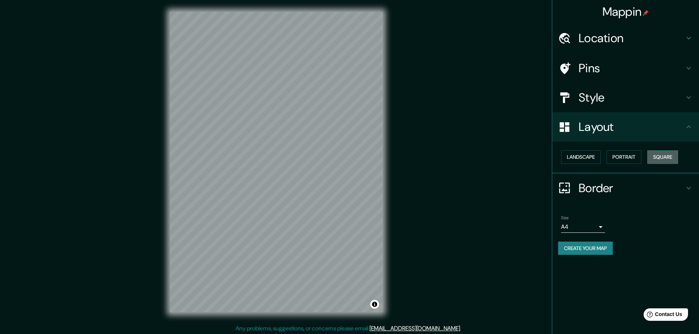
click at [655, 155] on button "Square" at bounding box center [662, 157] width 31 height 14
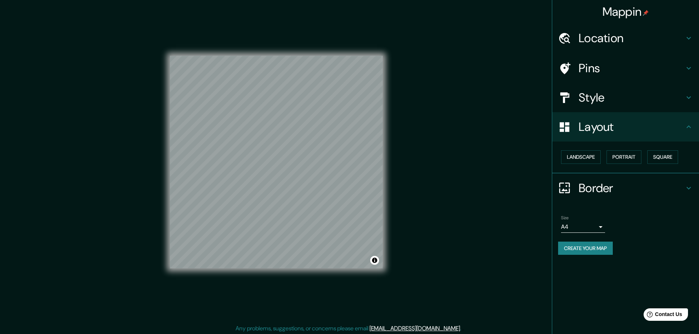
click at [596, 98] on h4 "Style" at bounding box center [632, 97] width 106 height 15
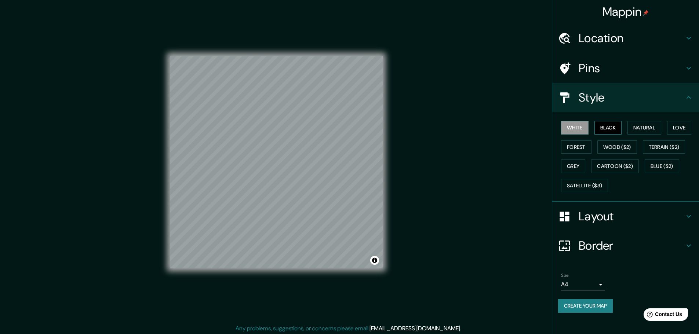
click at [604, 127] on button "Black" at bounding box center [608, 128] width 28 height 14
click at [641, 124] on button "Natural" at bounding box center [644, 128] width 34 height 14
click at [679, 128] on button "Love" at bounding box center [679, 128] width 24 height 14
click at [572, 149] on button "Forest" at bounding box center [576, 148] width 30 height 14
click at [577, 164] on button "Grey" at bounding box center [573, 167] width 24 height 14
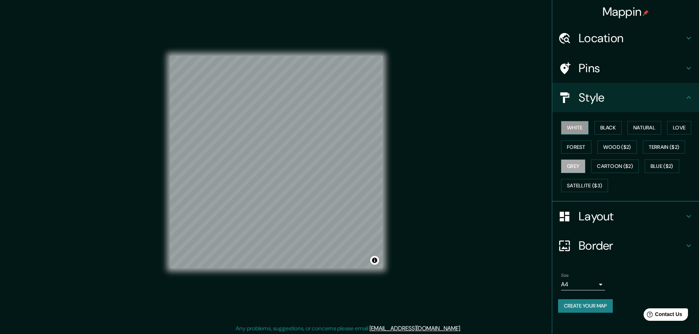
click at [581, 129] on button "White" at bounding box center [575, 128] width 28 height 14
click at [612, 129] on button "Black" at bounding box center [608, 128] width 28 height 14
click at [637, 129] on button "Natural" at bounding box center [644, 128] width 34 height 14
click at [674, 130] on button "Love" at bounding box center [679, 128] width 24 height 14
click at [579, 151] on button "Forest" at bounding box center [576, 148] width 30 height 14
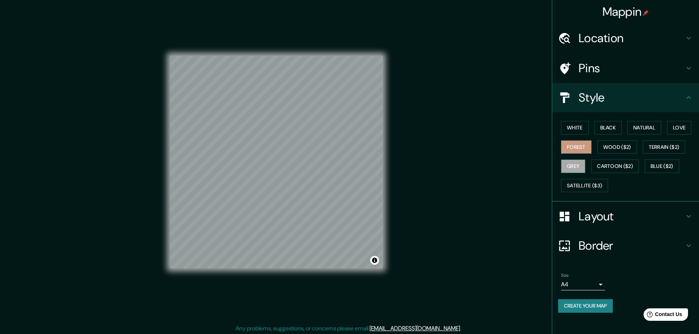
click at [579, 171] on button "Grey" at bounding box center [573, 167] width 24 height 14
click at [584, 147] on button "Forest" at bounding box center [576, 148] width 30 height 14
click at [575, 301] on button "Create your map" at bounding box center [585, 306] width 55 height 14
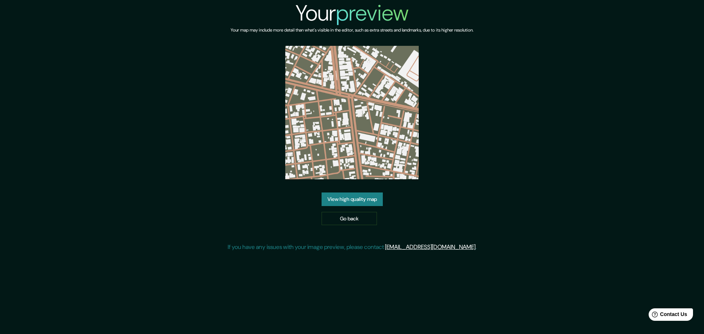
click at [346, 200] on link "View high quality map" at bounding box center [352, 200] width 61 height 14
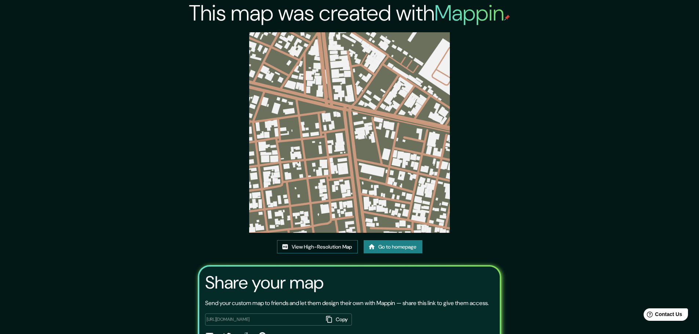
click at [315, 244] on link "View High-Resolution Map" at bounding box center [317, 247] width 81 height 14
click at [399, 247] on link "Go to homepage" at bounding box center [393, 247] width 59 height 14
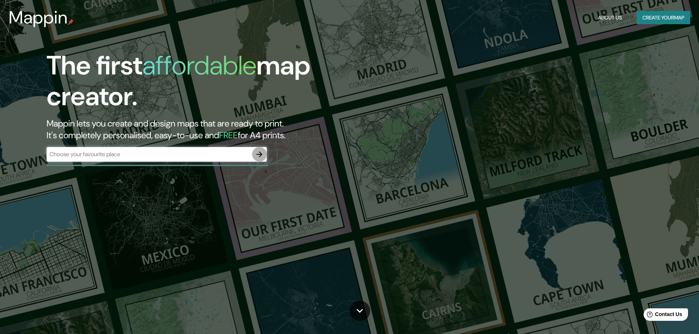
click at [261, 156] on icon "button" at bounding box center [259, 154] width 9 height 9
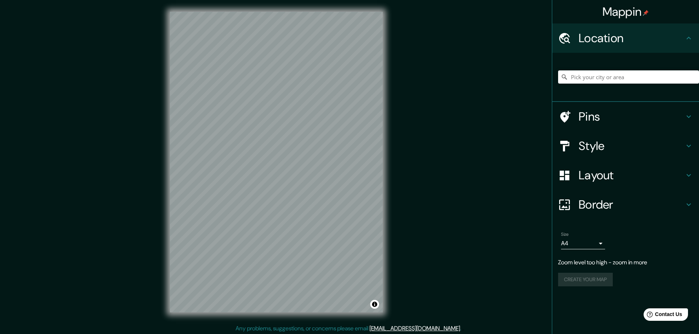
click at [415, 174] on div "Mappin Location Pins Style Layout Border Choose a border. Hint : you can make l…" at bounding box center [349, 168] width 699 height 336
click at [383, 82] on div "© Mapbox © OpenStreetMap Improve this map" at bounding box center [276, 162] width 236 height 324
click at [413, 185] on div "Mappin Location Pins Style Layout Border Choose a border. Hint : you can make l…" at bounding box center [349, 168] width 699 height 336
click at [634, 114] on h4 "Pins" at bounding box center [632, 116] width 106 height 15
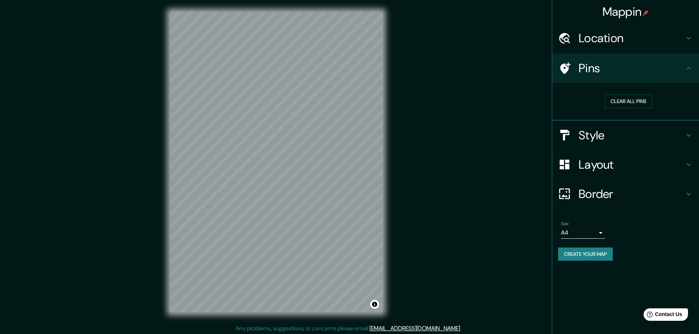
click at [604, 73] on h4 "Pins" at bounding box center [632, 68] width 106 height 15
click at [585, 191] on h4 "Border" at bounding box center [632, 194] width 106 height 15
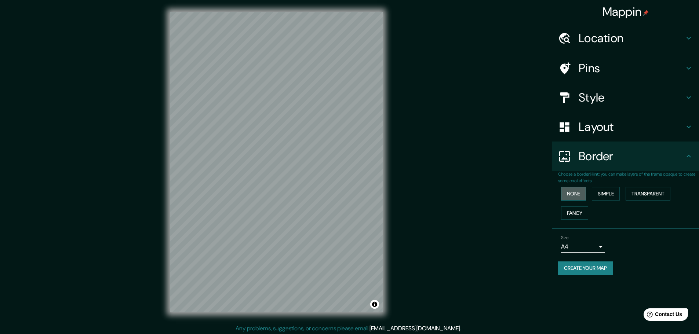
click at [570, 192] on button "None" at bounding box center [573, 194] width 25 height 14
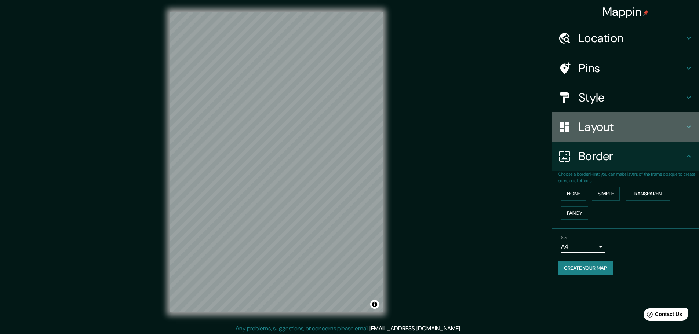
click at [586, 126] on h4 "Layout" at bounding box center [632, 127] width 106 height 15
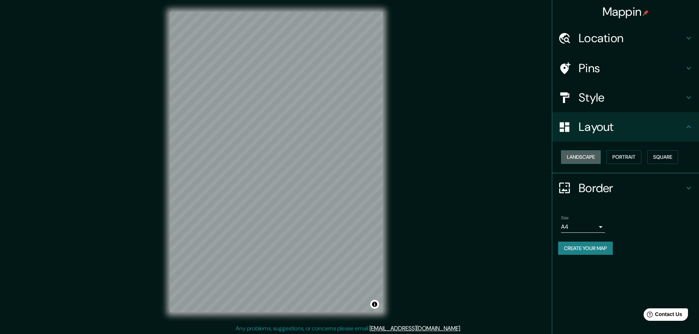
click at [587, 154] on button "Landscape" at bounding box center [581, 157] width 40 height 14
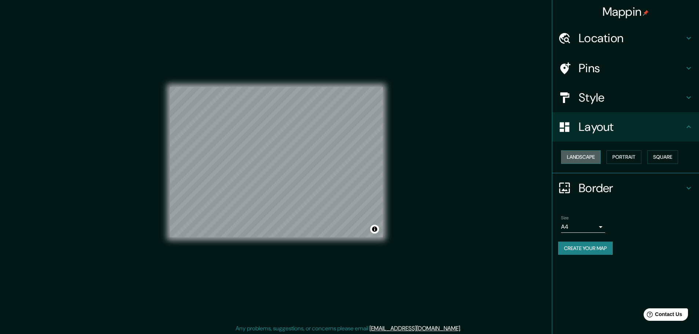
click at [587, 154] on button "Landscape" at bounding box center [581, 157] width 40 height 14
drag, startPoint x: 622, startPoint y: 152, endPoint x: 637, endPoint y: 155, distance: 15.3
click at [622, 152] on button "Portrait" at bounding box center [623, 157] width 35 height 14
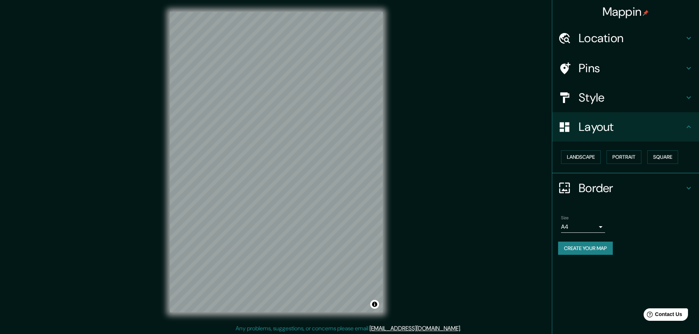
click at [645, 154] on div "Landscape [GEOGRAPHIC_DATA]" at bounding box center [628, 156] width 141 height 19
click at [585, 99] on h4 "Style" at bounding box center [632, 97] width 106 height 15
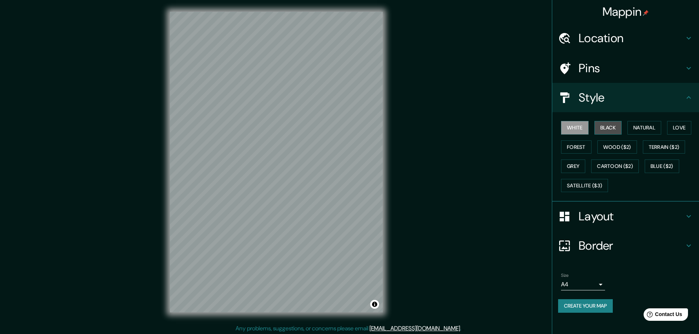
click at [601, 127] on button "Black" at bounding box center [608, 128] width 28 height 14
click at [647, 127] on button "Natural" at bounding box center [644, 128] width 34 height 14
click at [685, 131] on button "Love" at bounding box center [679, 128] width 24 height 14
click at [573, 143] on button "Forest" at bounding box center [576, 148] width 30 height 14
click at [666, 149] on button "Terrain ($2)" at bounding box center [664, 148] width 43 height 14
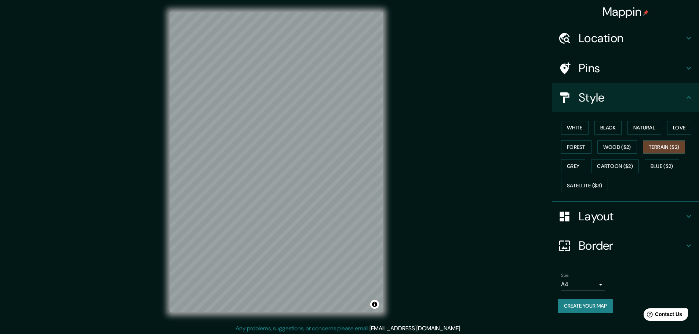
click at [407, 242] on div "Mappin Location Pins Style White Black Natural Love Forest Wood ($2) Terrain ($…" at bounding box center [349, 168] width 699 height 336
click at [590, 305] on button "Create your map" at bounding box center [585, 306] width 55 height 14
drag, startPoint x: 469, startPoint y: 215, endPoint x: 426, endPoint y: 265, distance: 65.8
click at [426, 265] on div "Mappin Location Pins Style White Black Natural Love Forest Wood ($2) Terrain ($…" at bounding box center [349, 168] width 699 height 336
drag, startPoint x: 588, startPoint y: 205, endPoint x: 589, endPoint y: 233, distance: 27.9
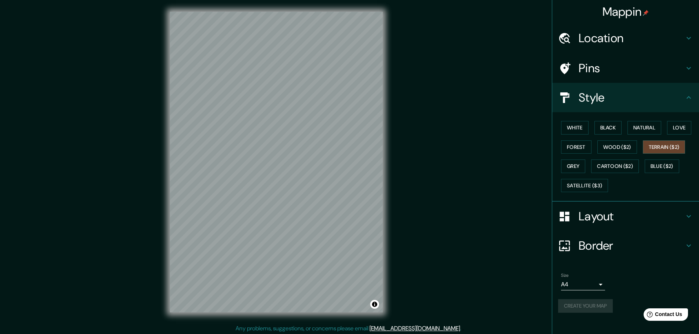
click at [588, 235] on ul "Location Pins Style White Black Natural Love Forest Wood ($2) Terrain ($2) Grey…" at bounding box center [625, 172] width 147 height 298
click at [663, 146] on button "Terrain ($2)" at bounding box center [664, 148] width 43 height 14
click at [566, 168] on button "Grey" at bounding box center [573, 167] width 24 height 14
